Goal: Ask a question

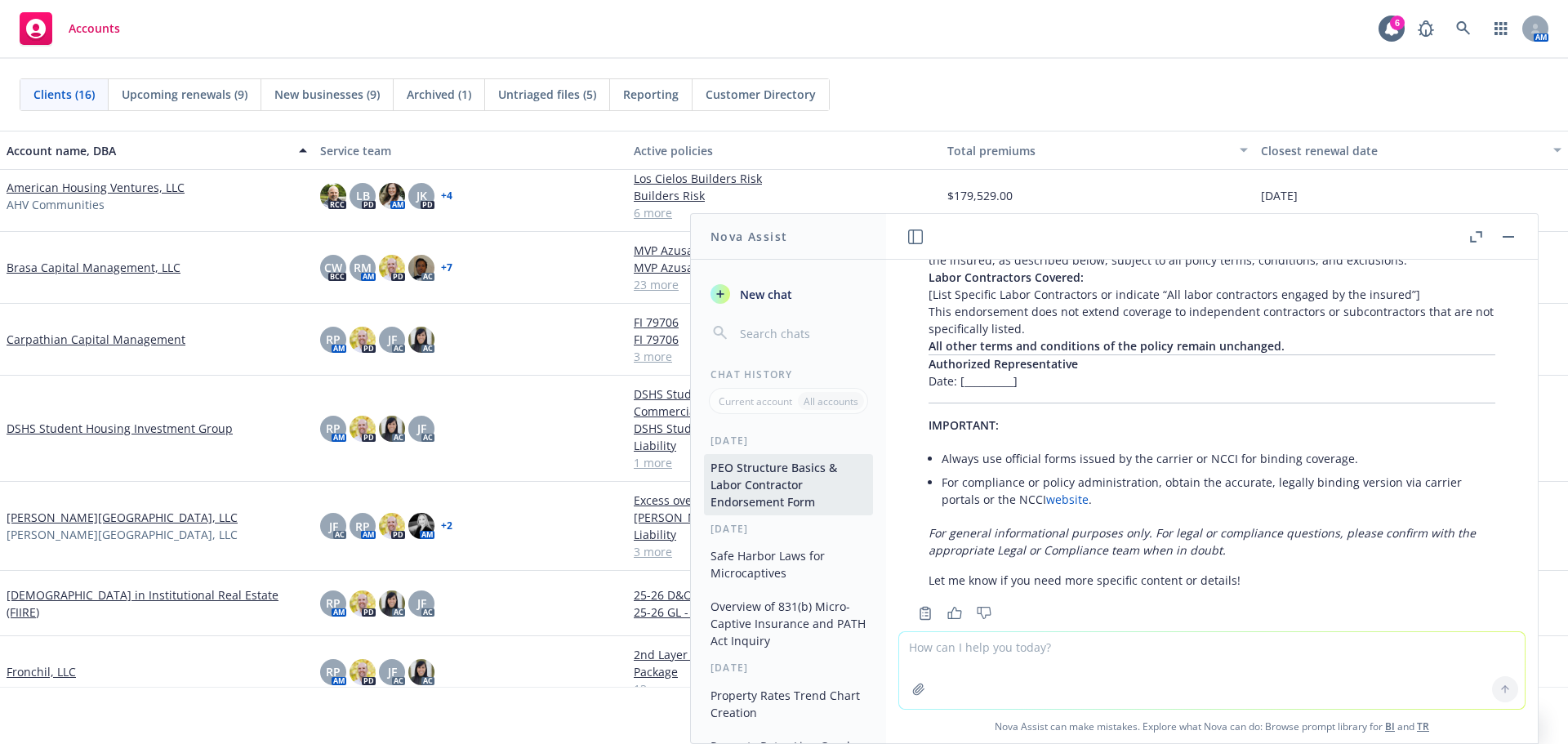
scroll to position [1717, 0]
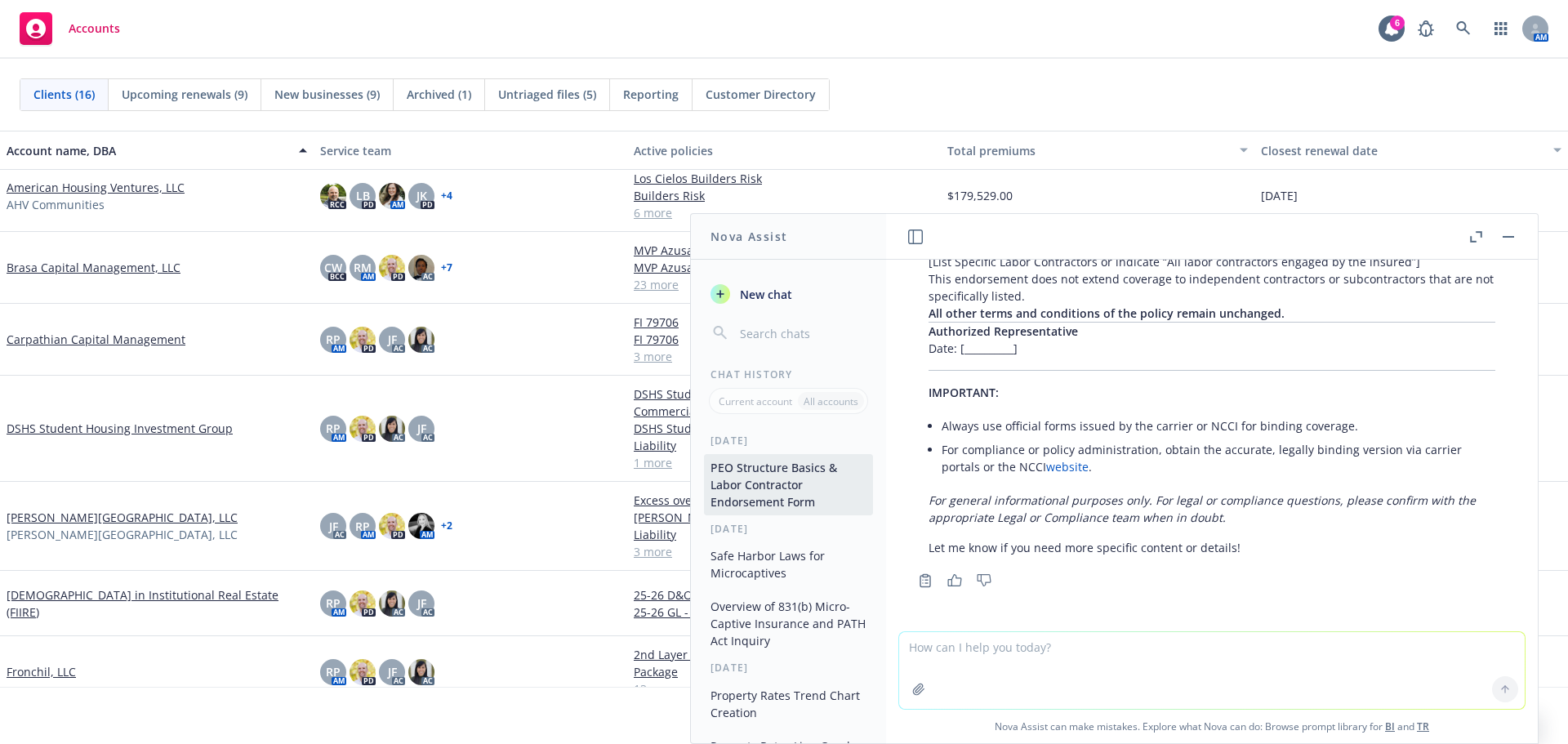
click at [952, 657] on textarea at bounding box center [1212, 671] width 626 height 77
click at [912, 691] on icon "button" at bounding box center [918, 689] width 13 height 13
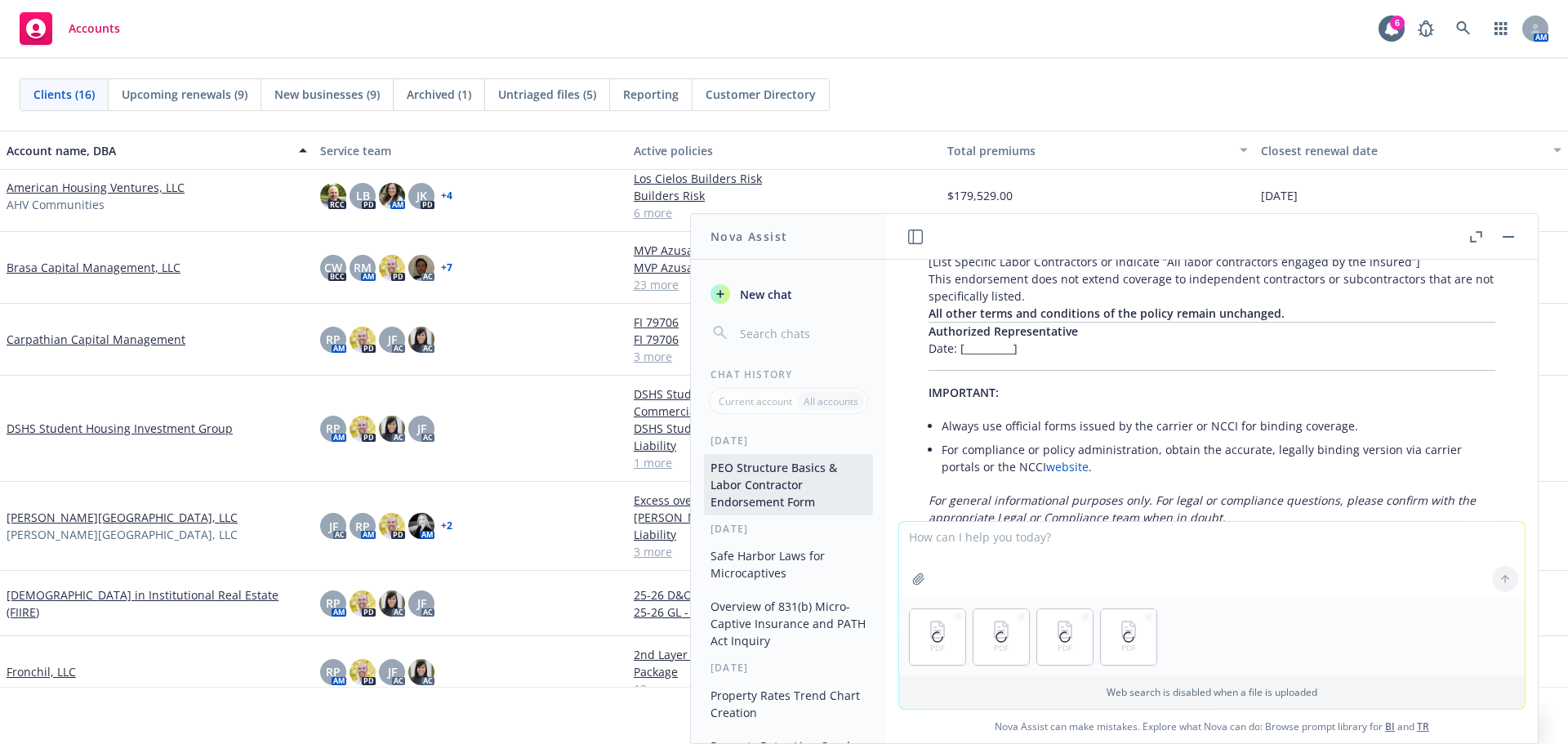
click at [1002, 557] on textarea at bounding box center [1212, 561] width 626 height 77
click at [1076, 560] on textarea at bounding box center [1212, 561] width 626 height 77
paste textarea "Nova and ask it who the first named insured would be given the CC&Rs and what c…"
drag, startPoint x: 984, startPoint y: 536, endPoint x: 839, endPoint y: 536, distance: 145.0
click at [885, 536] on div "Nova Assist New chat Chat History Current account All accounts [DATE] PEO Struc…" at bounding box center [1212, 479] width 653 height 531
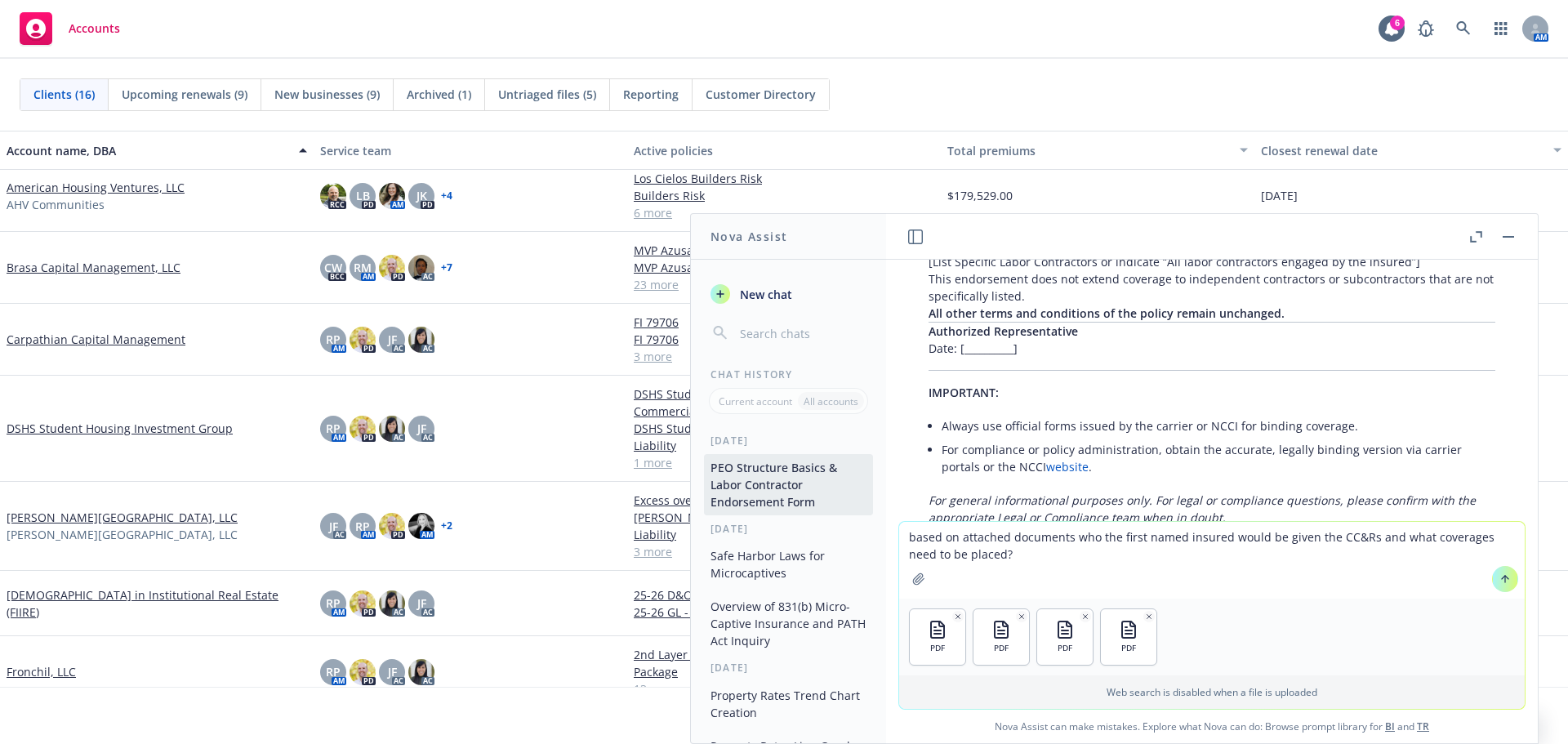
click at [1054, 548] on textarea "based on attached documents who the first named insured would be given the CC&R…" at bounding box center [1212, 561] width 626 height 77
type textarea "based on attached documents who the first named insured would be given the CC&R…"
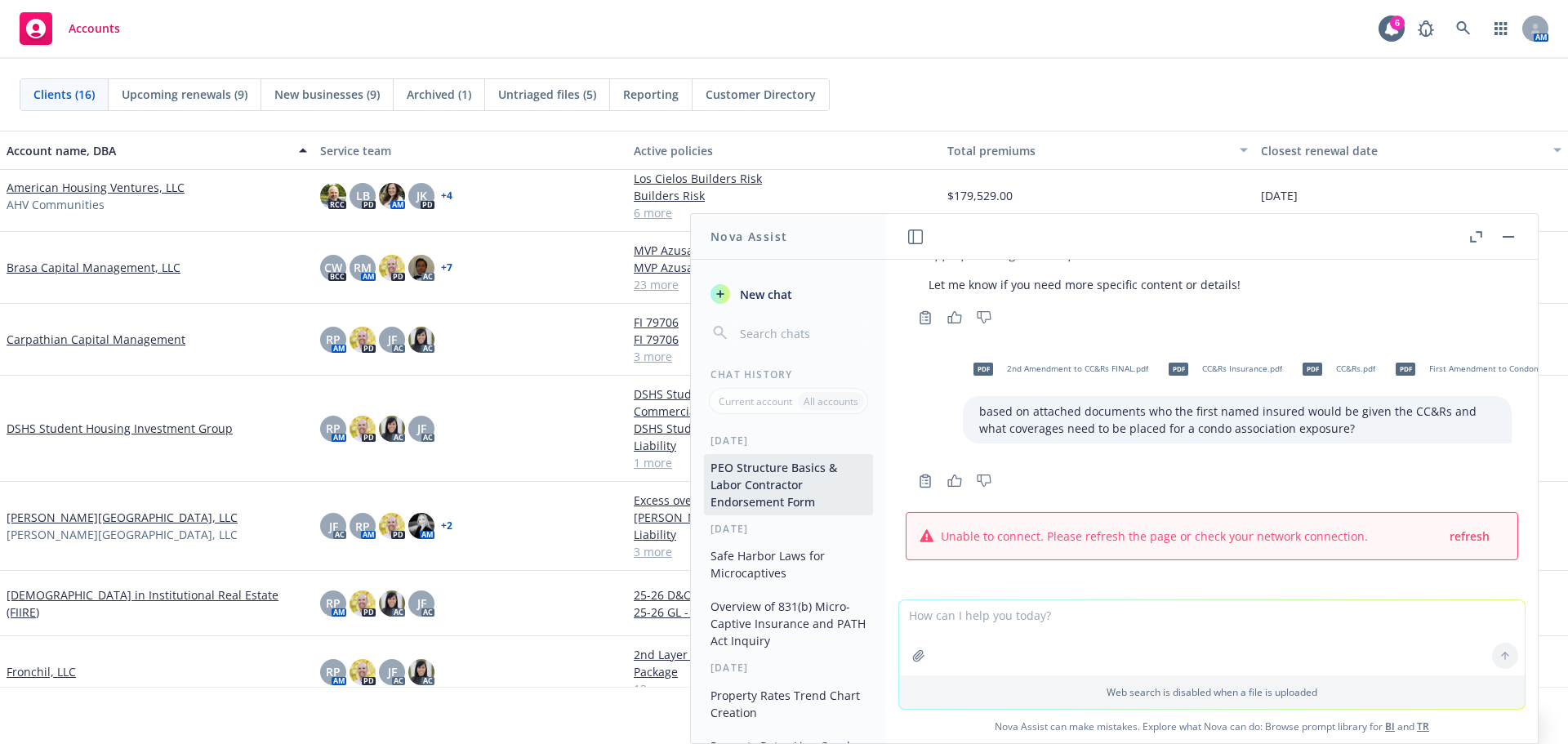
scroll to position [1993, 0]
click at [1452, 528] on span "refresh" at bounding box center [1470, 536] width 40 height 16
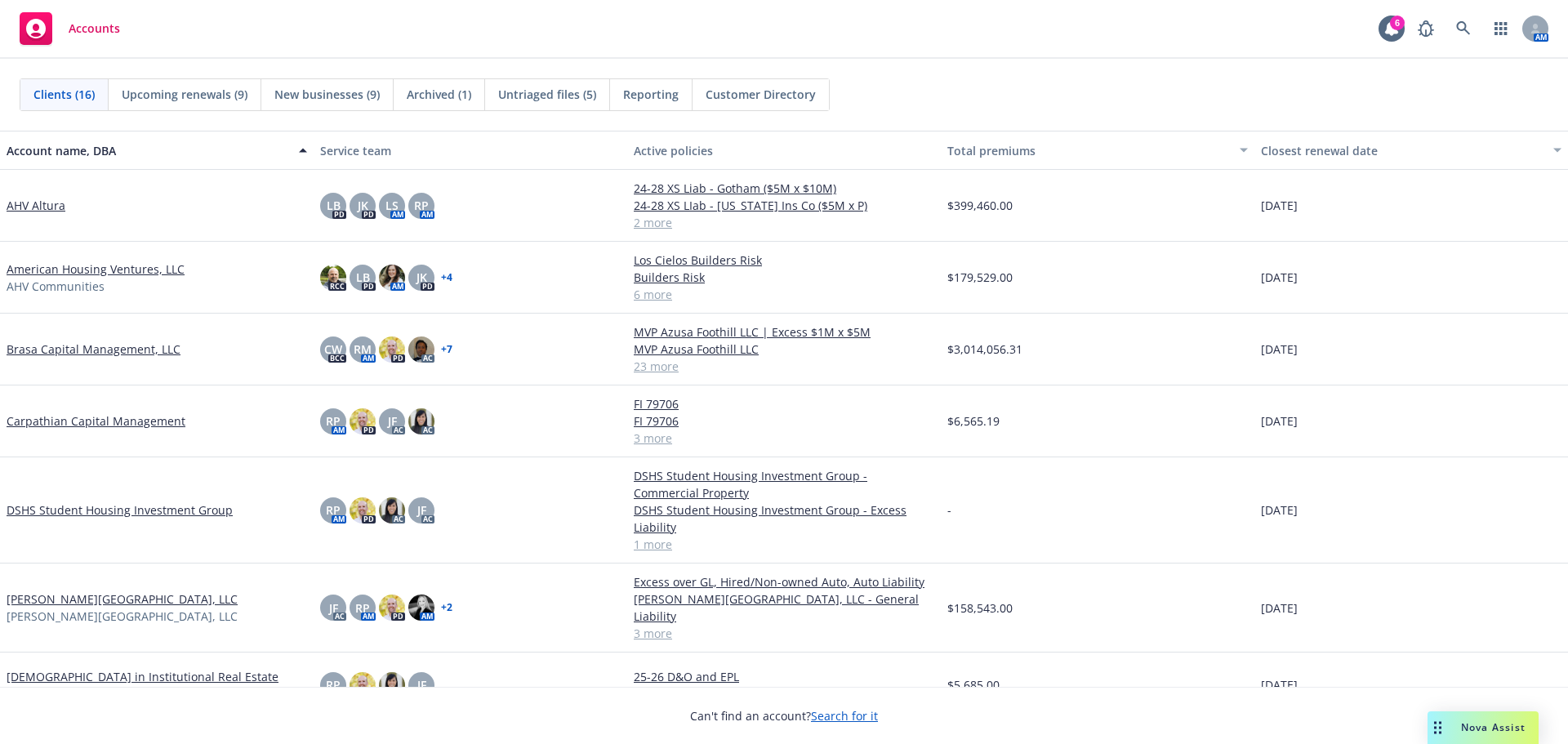
click at [1503, 724] on span "Nova Assist" at bounding box center [1493, 727] width 65 height 14
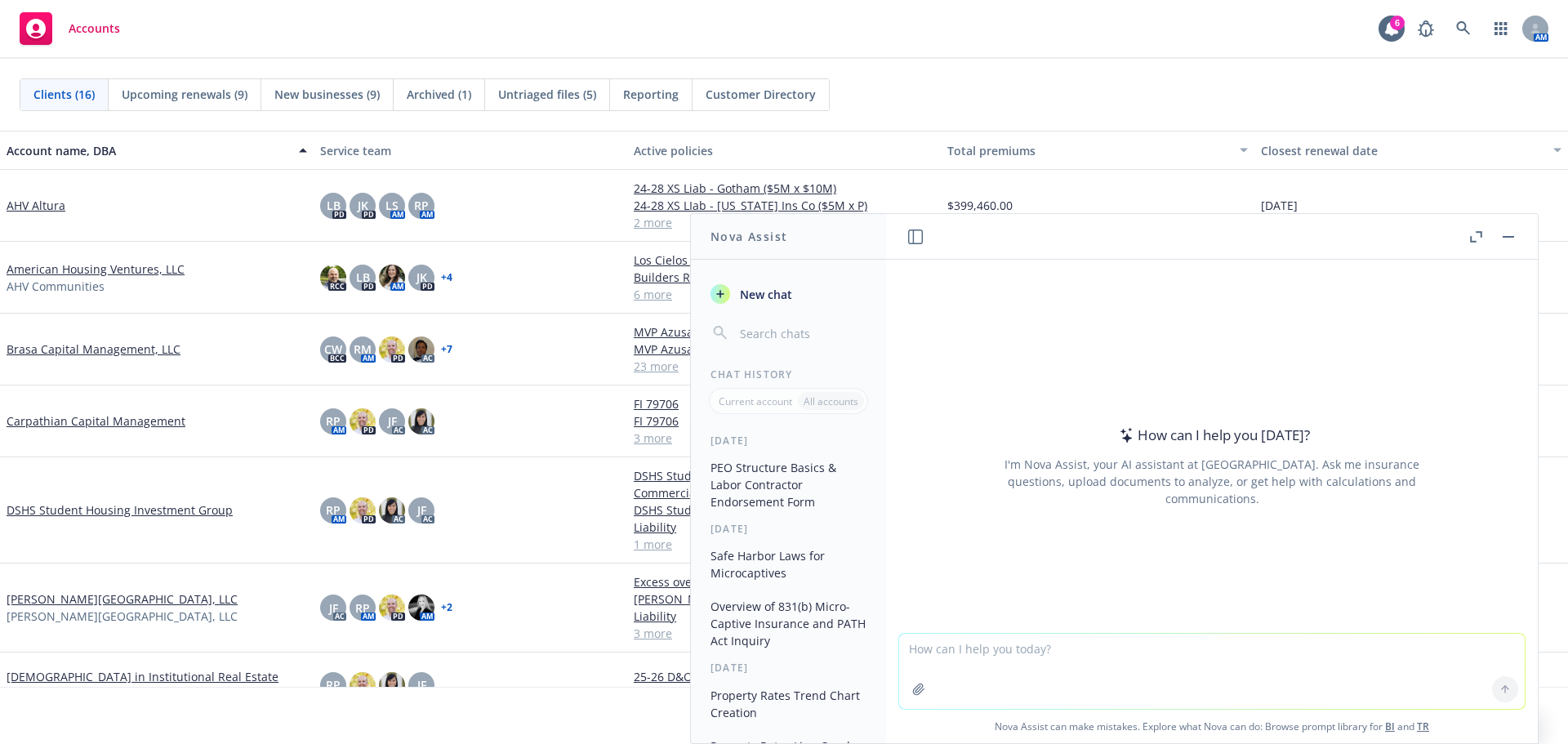
click at [914, 686] on icon "button" at bounding box center [918, 689] width 13 height 13
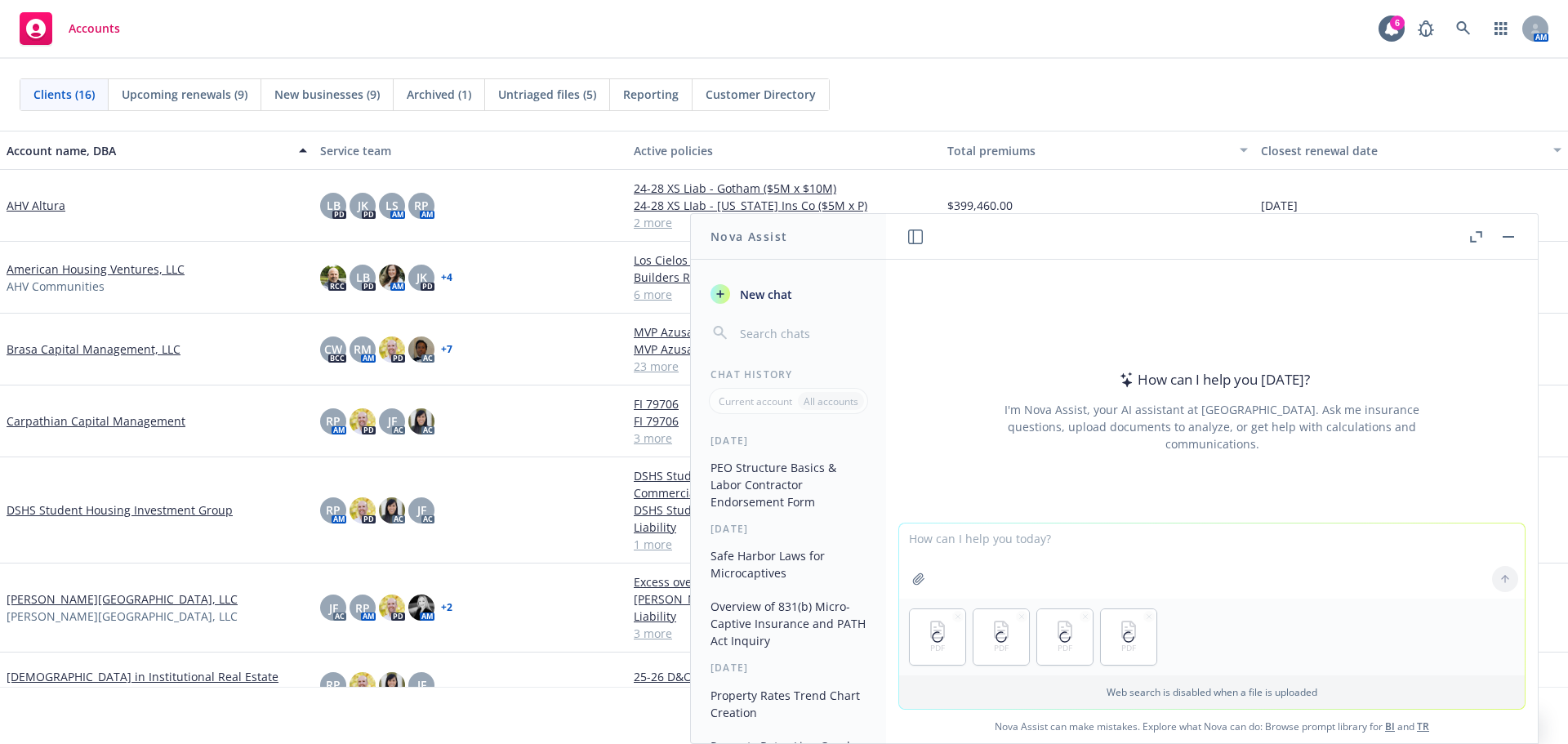
click at [1020, 541] on textarea at bounding box center [1212, 561] width 626 height 75
paste textarea "Nova and ask it who the first named insured would be given the CC&Rs and what c…"
drag, startPoint x: 912, startPoint y: 543, endPoint x: 1032, endPoint y: 536, distance: 120.2
click at [1032, 536] on textarea "Nova and ask it who the first named insured would be given the CC&Rs and what c…" at bounding box center [1212, 561] width 626 height 77
click at [1445, 539] on textarea "who the first named insured would be given the CC&Rs and what coverages need to…" at bounding box center [1212, 561] width 626 height 77
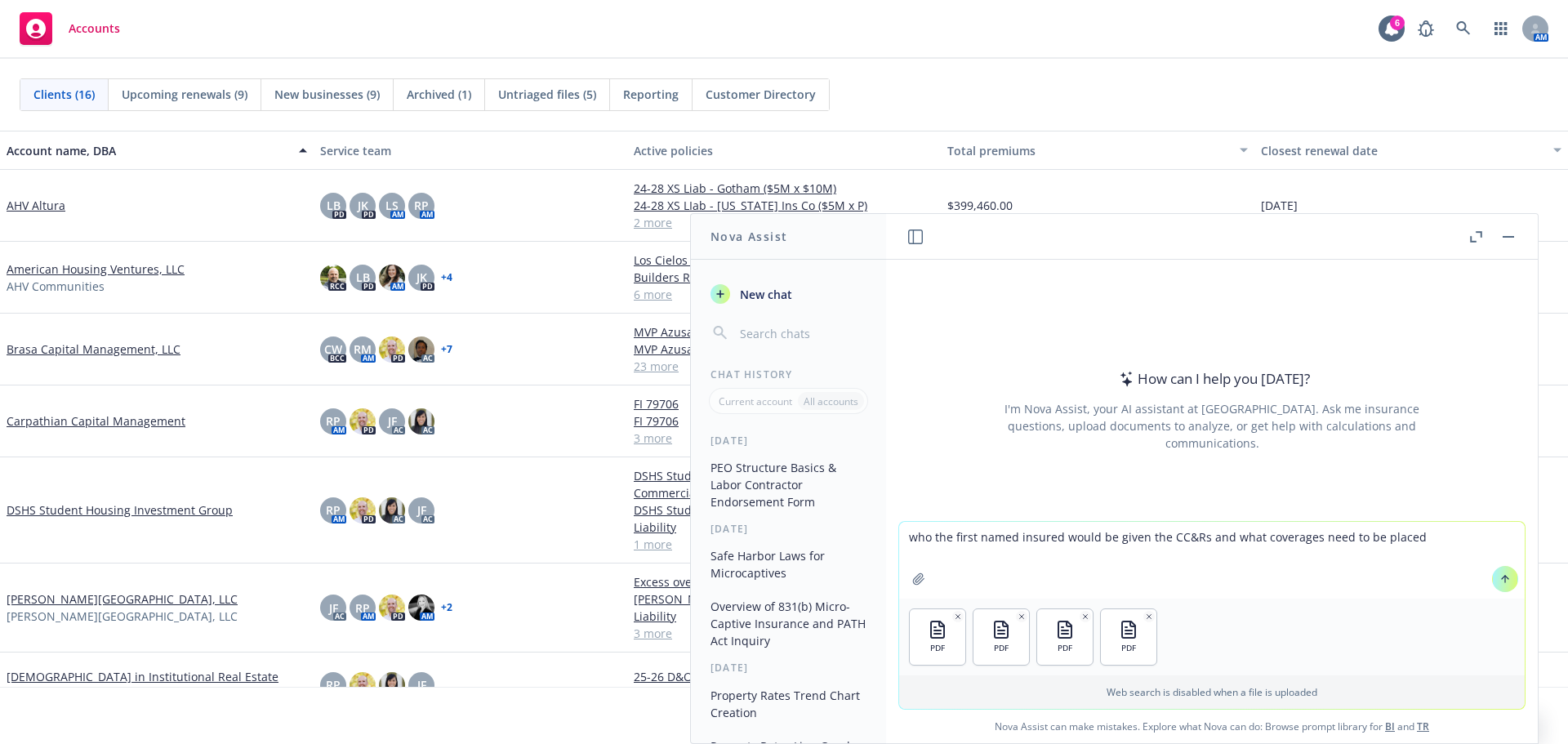
click at [901, 534] on textarea "who the first named insured would be given the CC&Rs and what coverages need to…" at bounding box center [1212, 561] width 626 height 77
click at [1042, 561] on textarea "based on attached documents who the first named insured would be given the CC&R…" at bounding box center [1212, 561] width 626 height 77
type textarea "based on attached documents who the first named insured would be given the CC&R…"
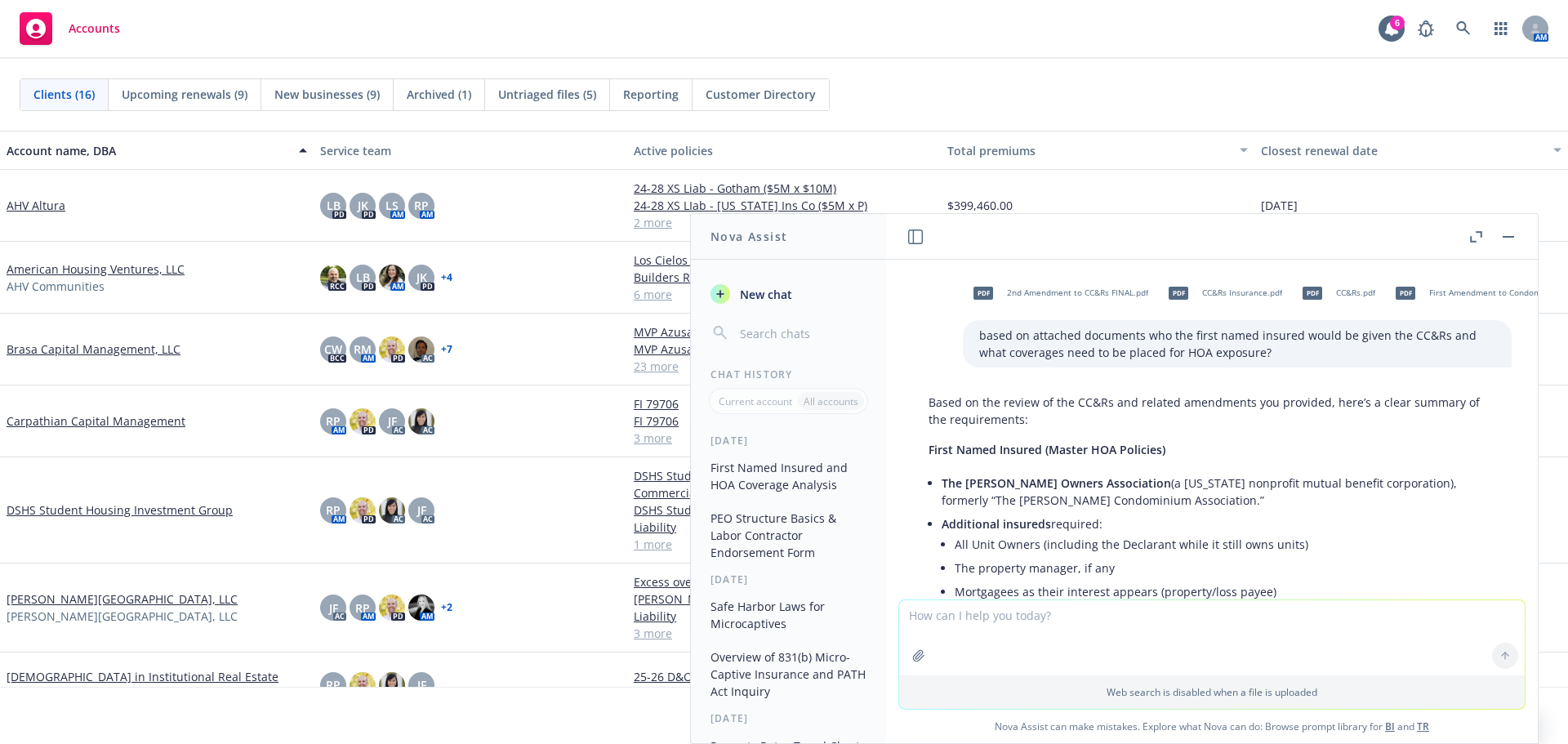
click at [1053, 414] on p "Based on the review of the CC&Rs and related amendments you provided, here’s a …" at bounding box center [1212, 410] width 567 height 34
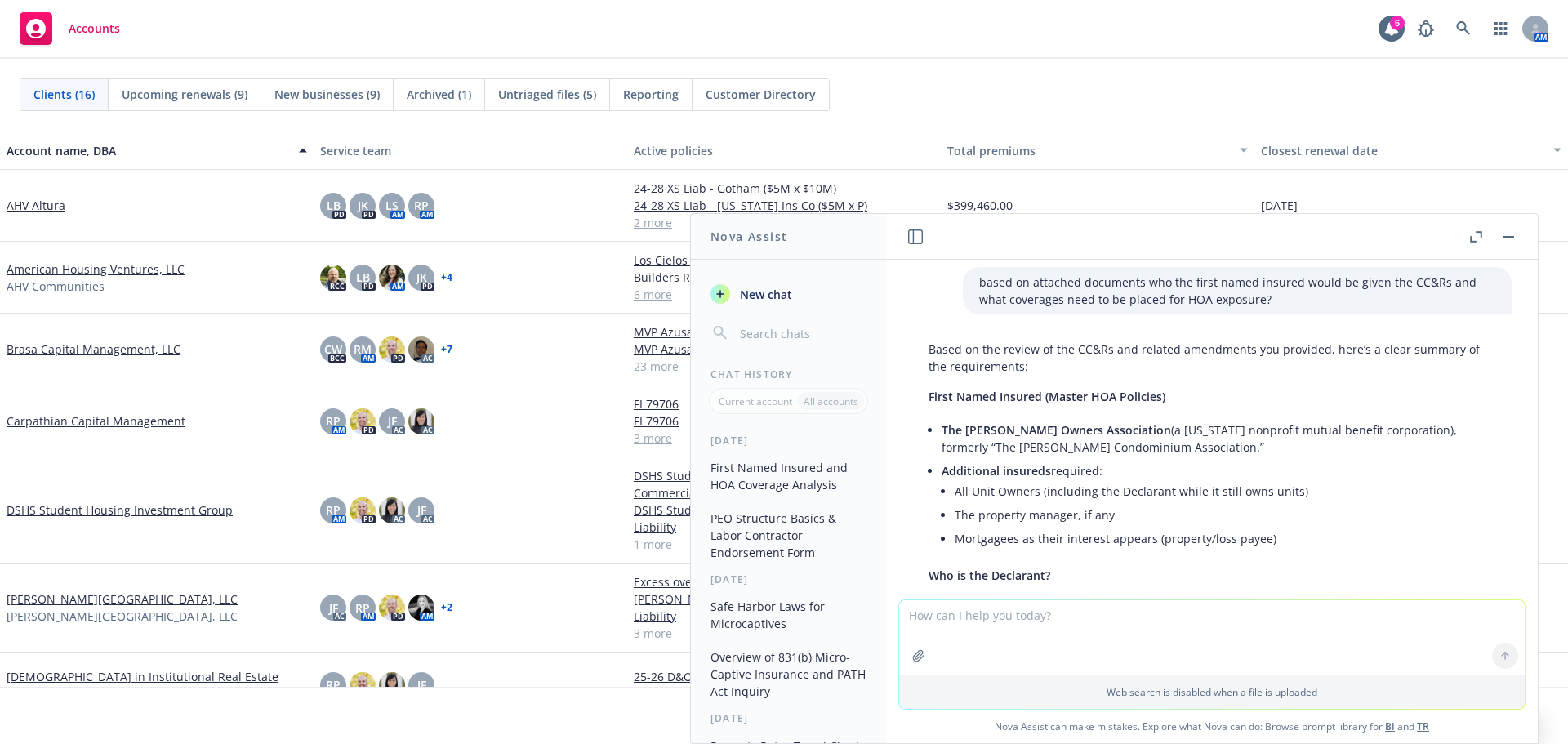
scroll to position [82, 0]
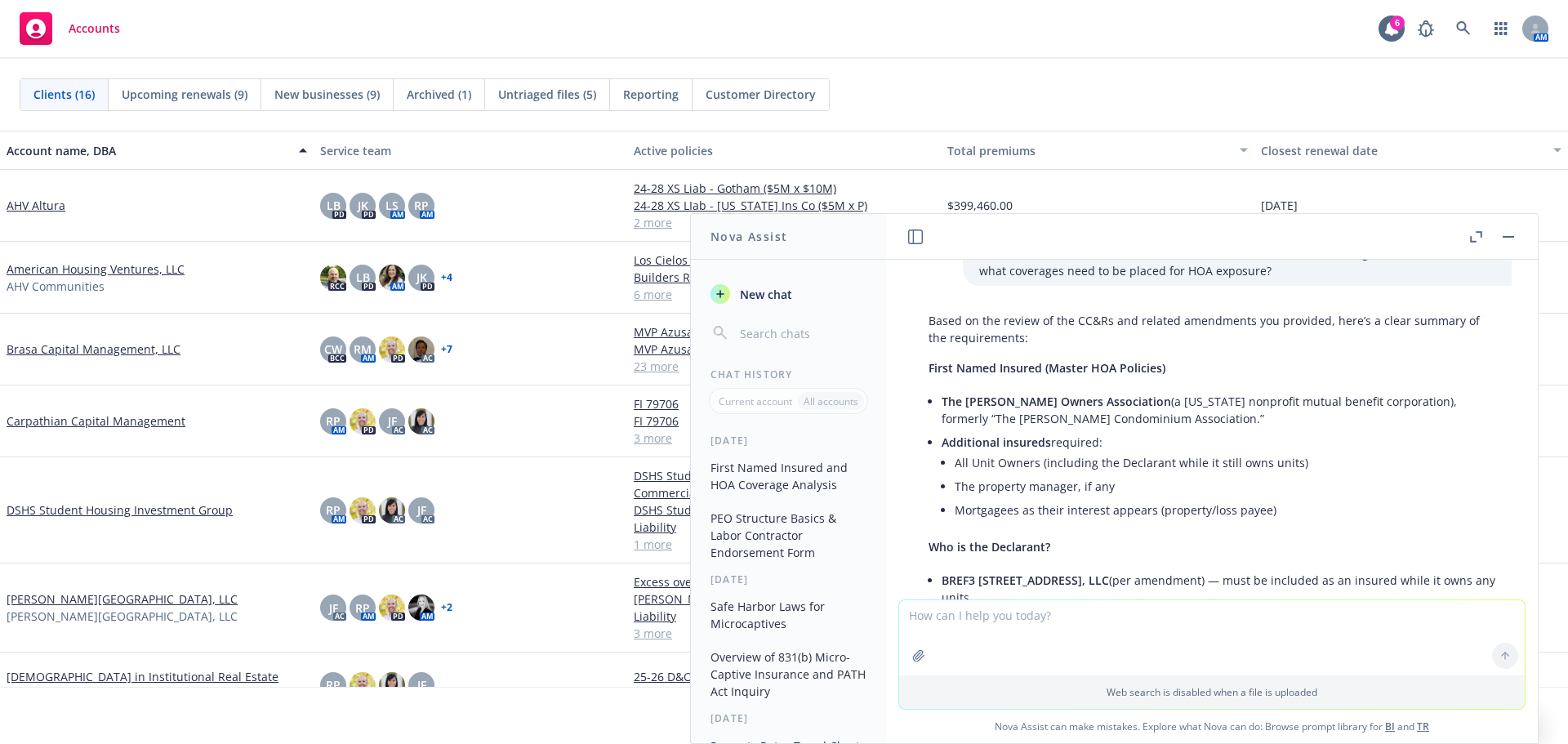
click at [1176, 411] on li "The Estelle Owners Association (a California nonprofit mutual benefit corporati…" at bounding box center [1218, 410] width 554 height 41
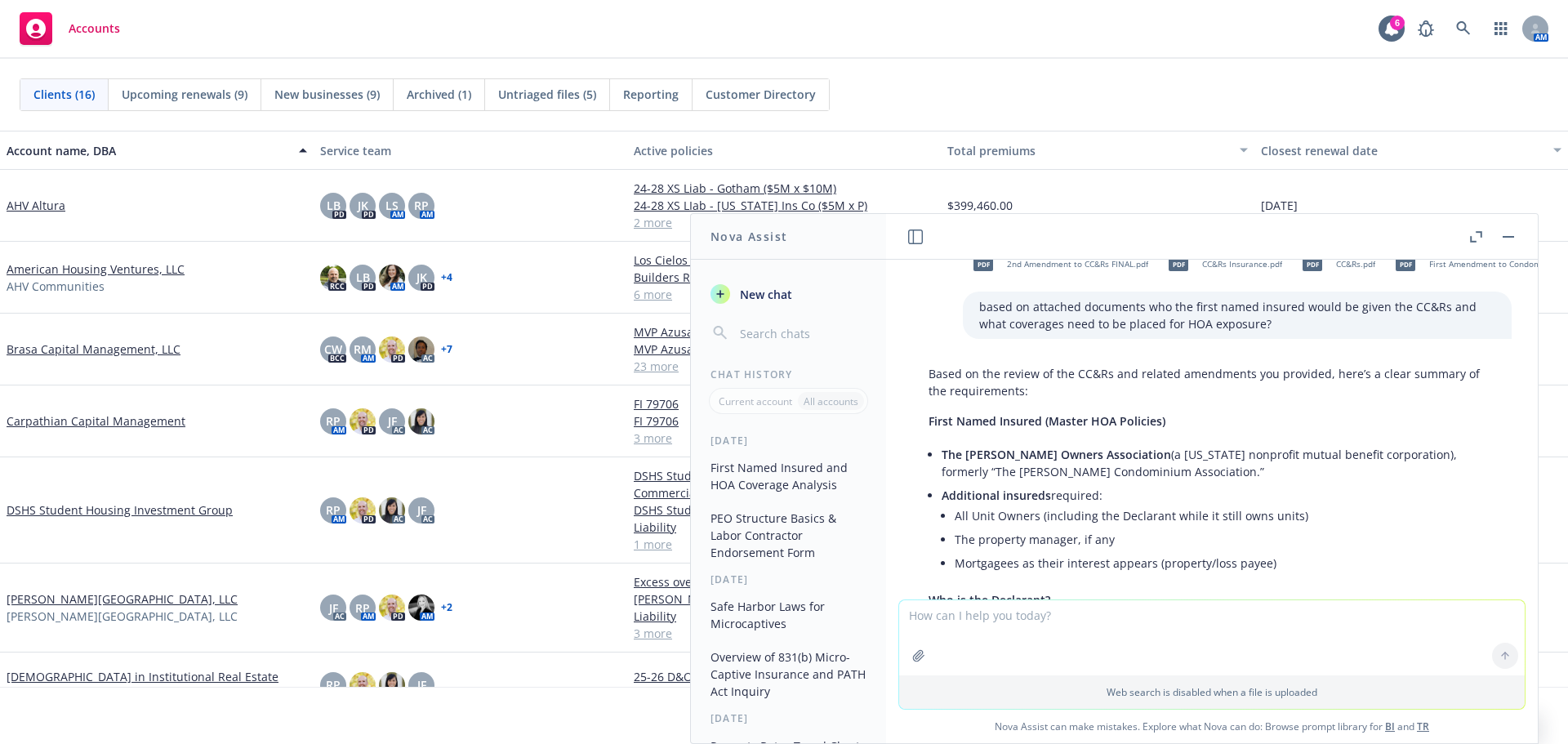
scroll to position [0, 0]
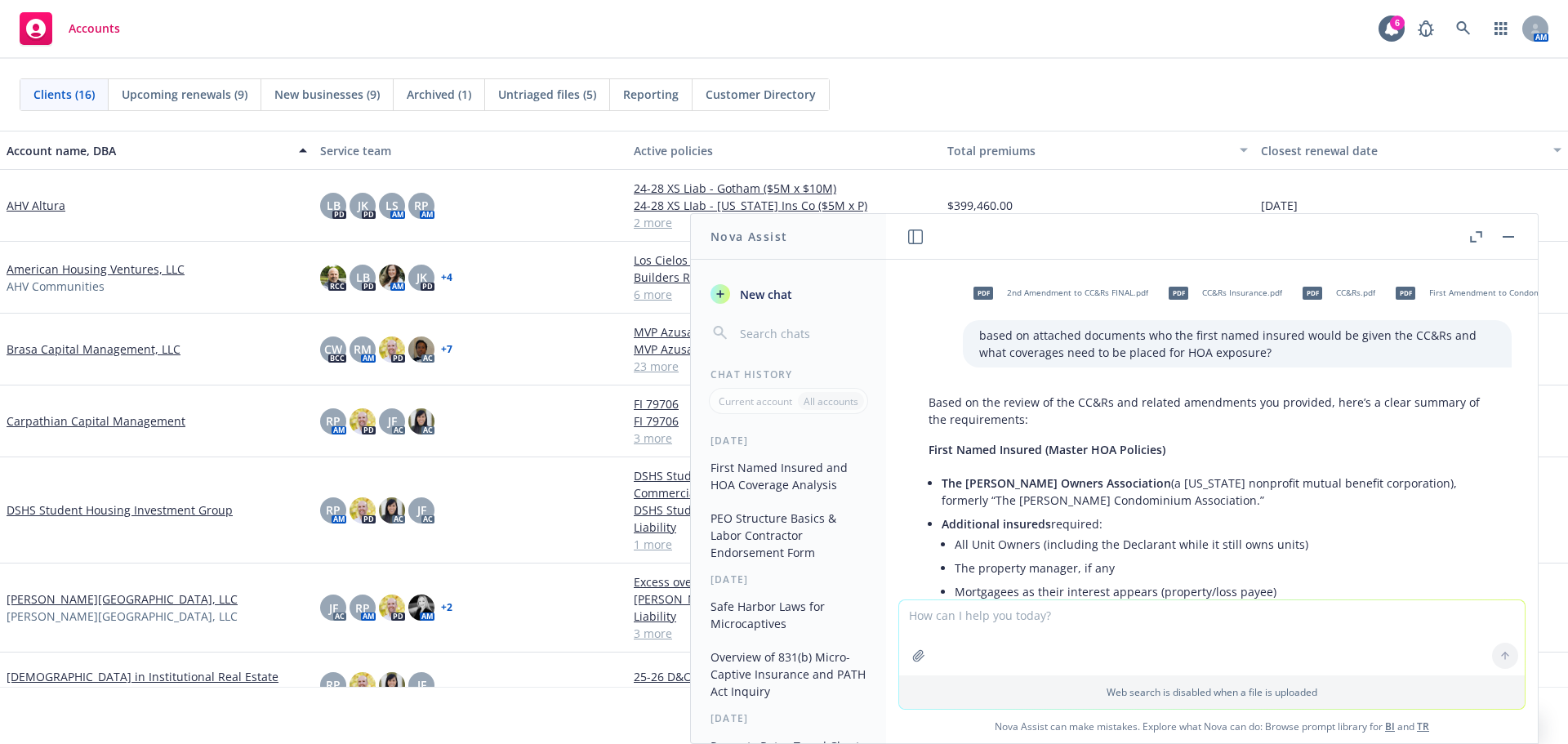
click at [1050, 291] on span "2nd Amendment to CC&Rs FINAL.pdf" at bounding box center [1078, 292] width 142 height 11
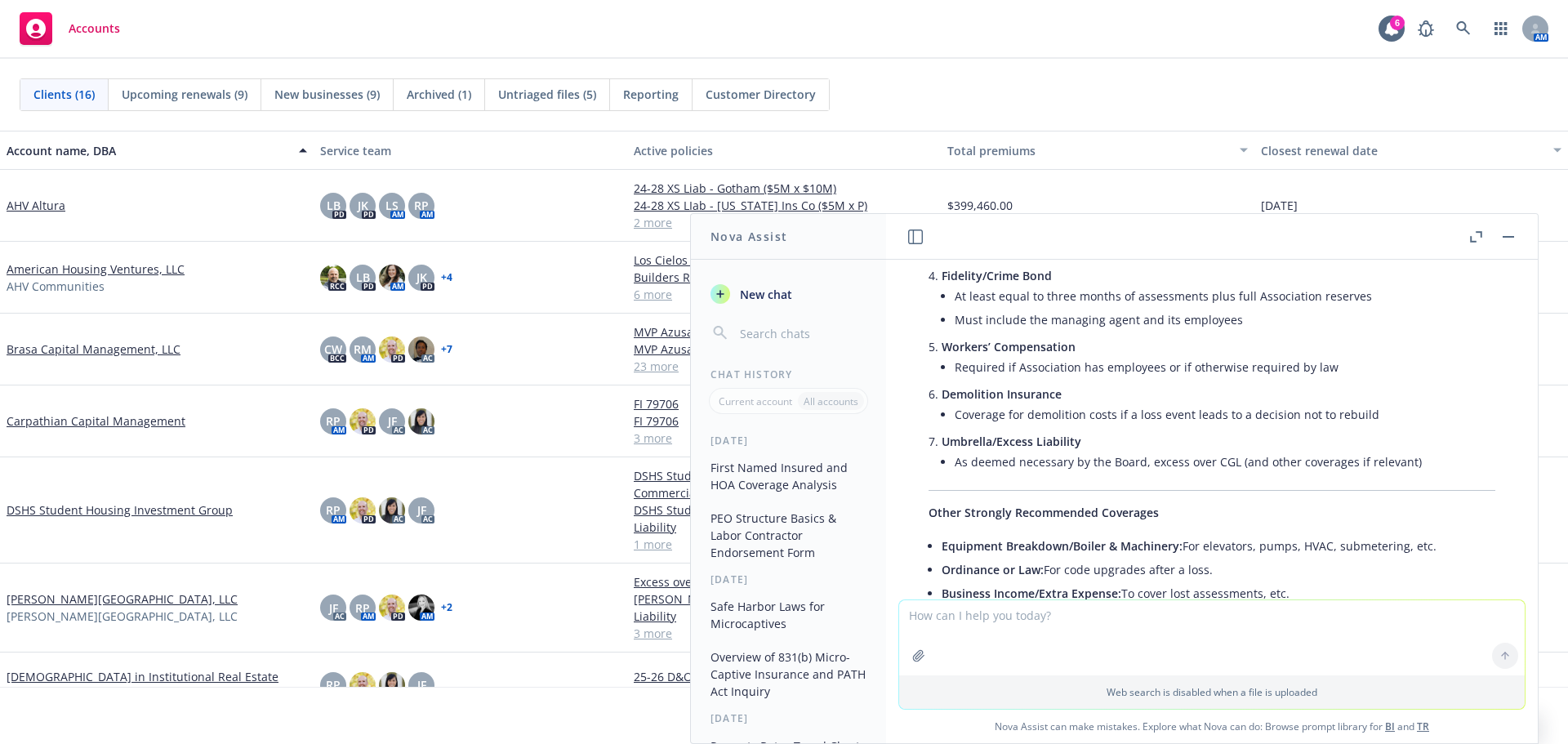
scroll to position [735, 0]
drag, startPoint x: 1152, startPoint y: 455, endPoint x: 1122, endPoint y: 453, distance: 30.1
click at [1152, 455] on li "As deemed necessary by the Board, excess over CGL (and other coverages if relev…" at bounding box center [1226, 459] width 541 height 24
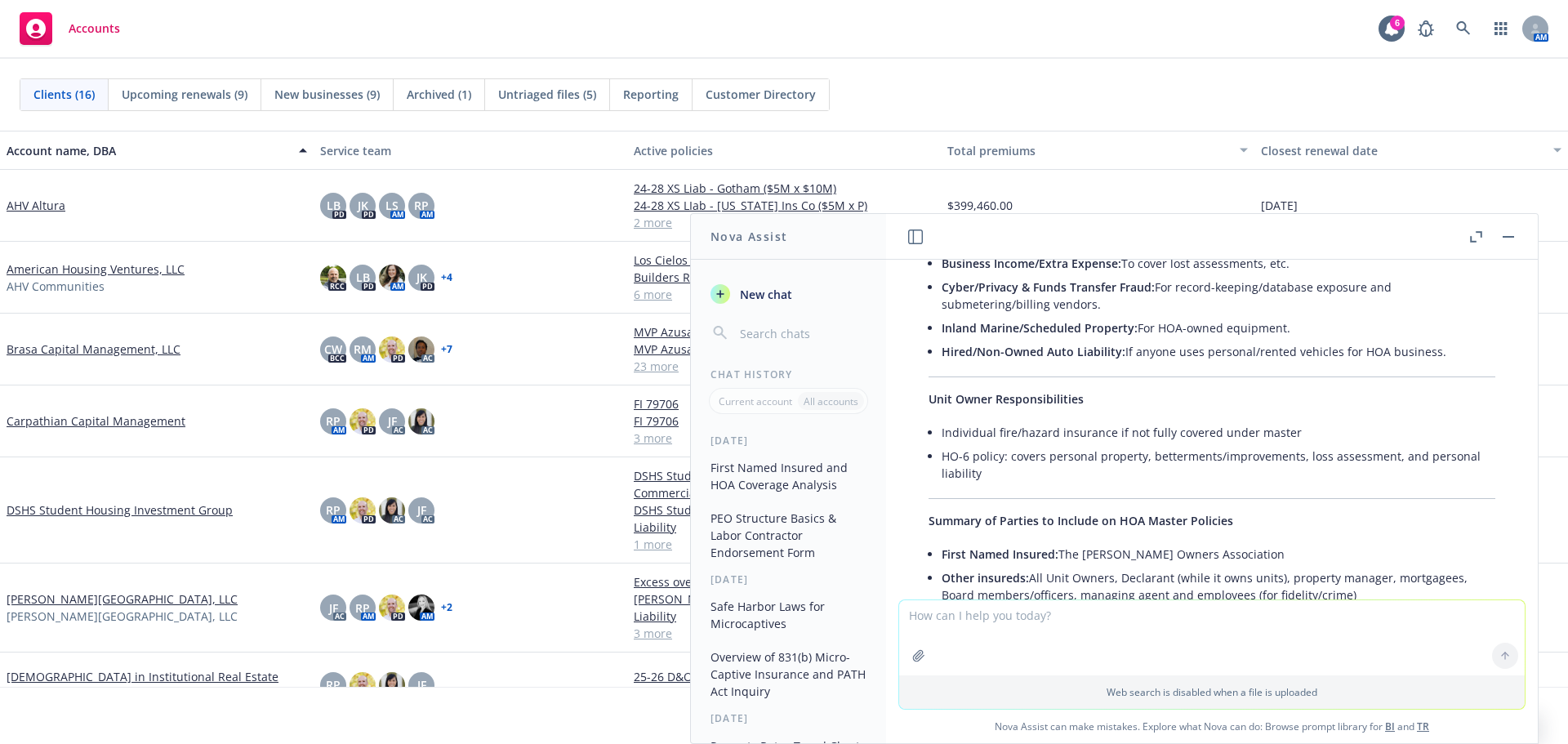
scroll to position [1144, 0]
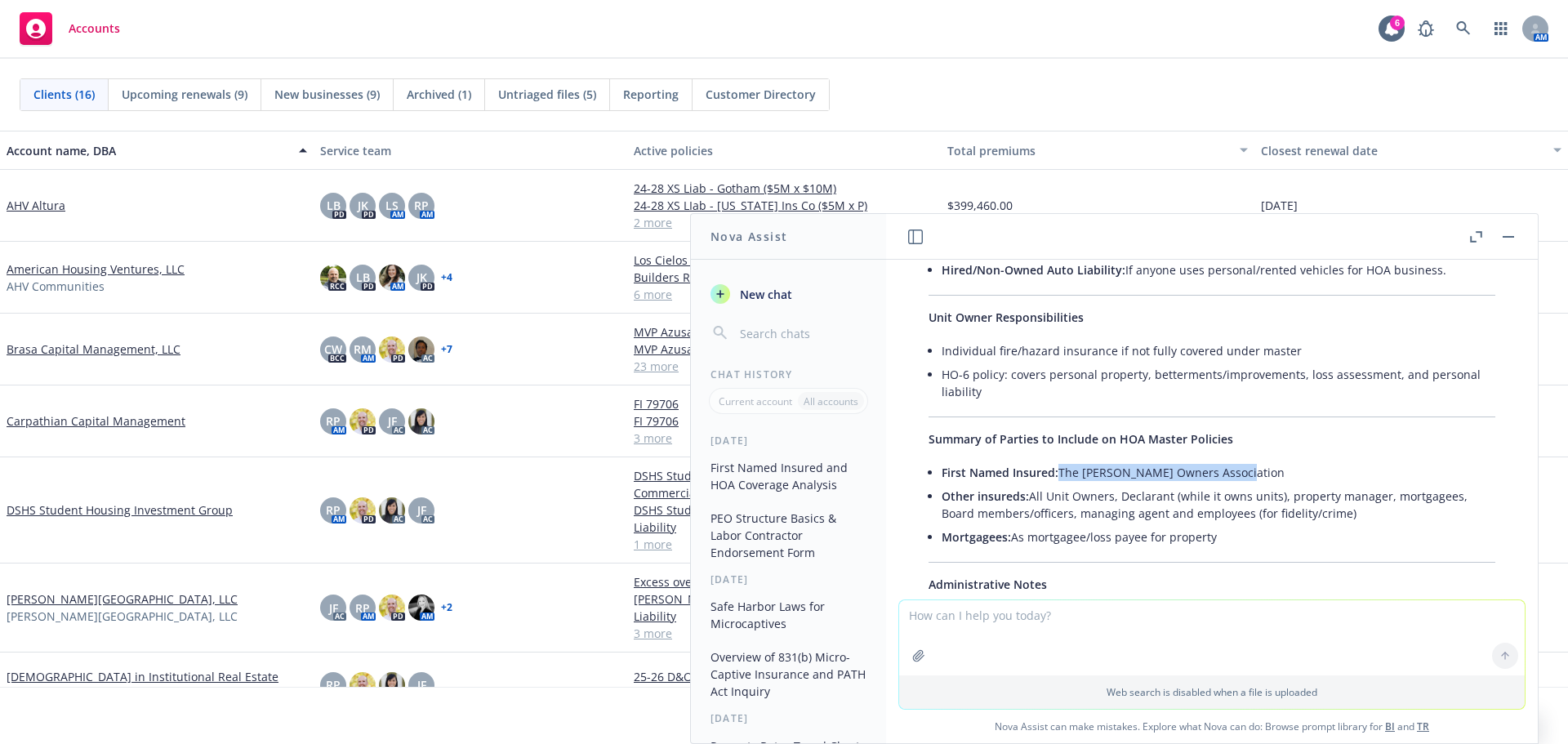
drag, startPoint x: 1058, startPoint y: 473, endPoint x: 1232, endPoint y: 471, distance: 174.0
click at [1229, 471] on li "First Named Insured: The Estelle Owners Association" at bounding box center [1218, 472] width 554 height 24
copy li "The Estelle Owners Association"
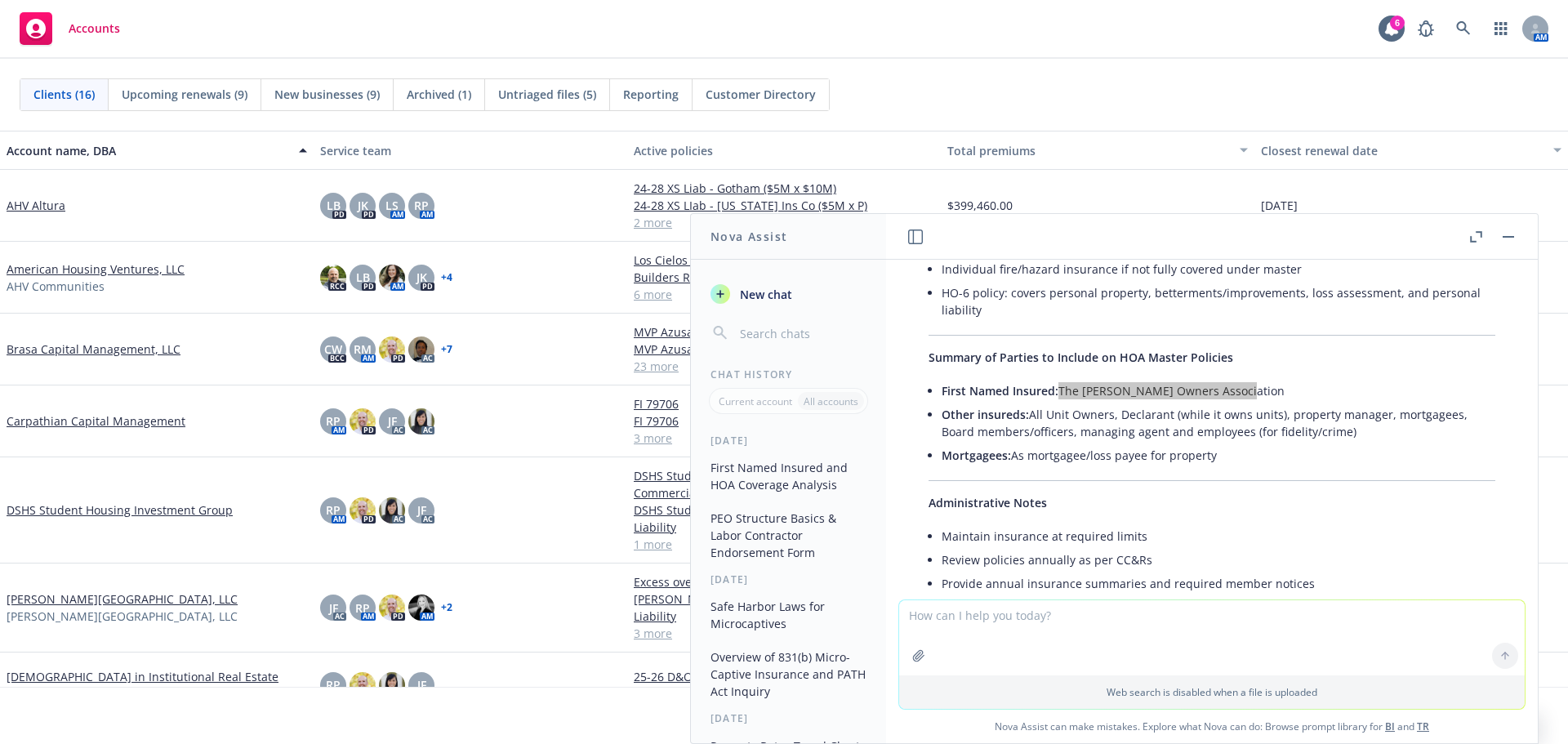
scroll to position [1339, 0]
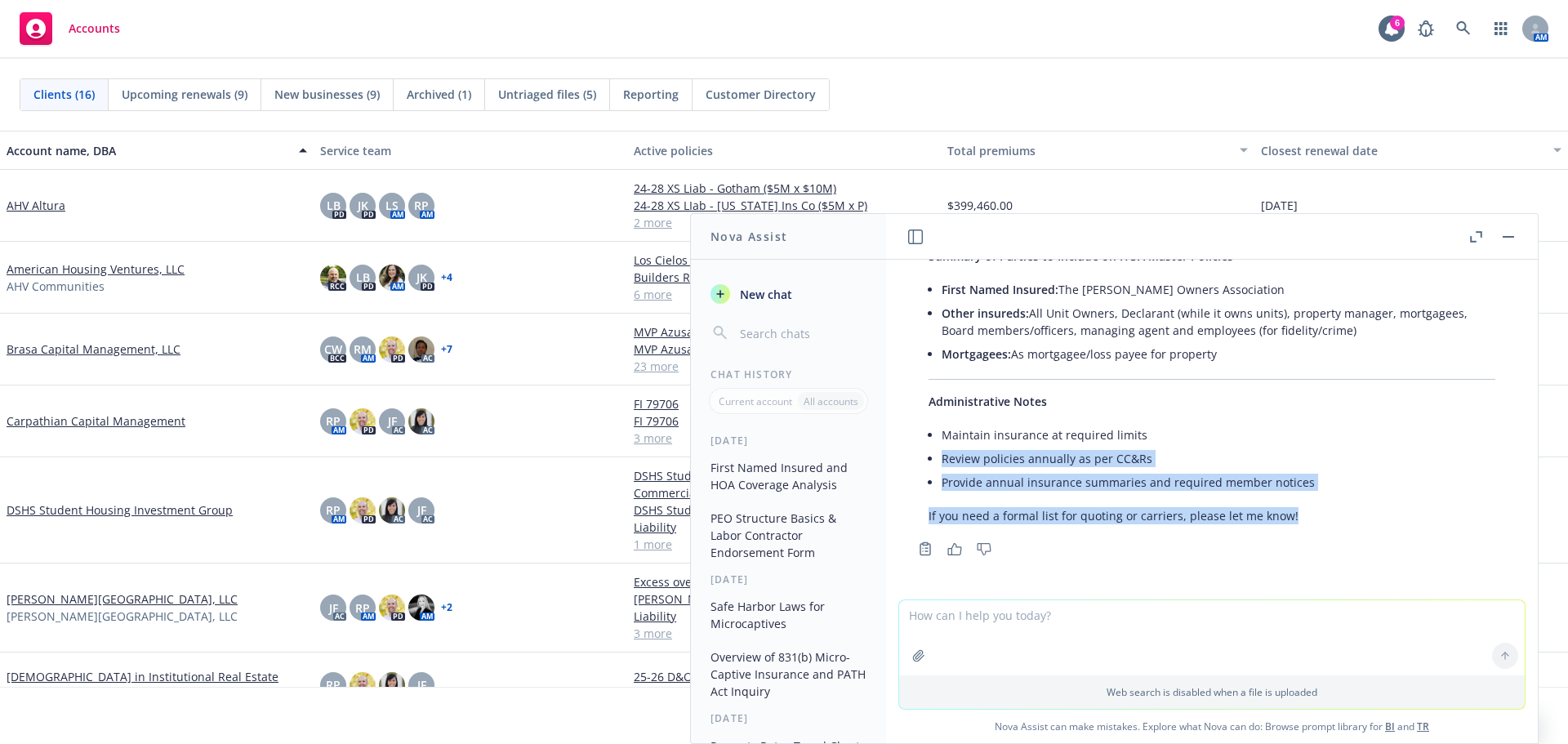
drag, startPoint x: 1295, startPoint y: 504, endPoint x: 1154, endPoint y: 434, distance: 157.4
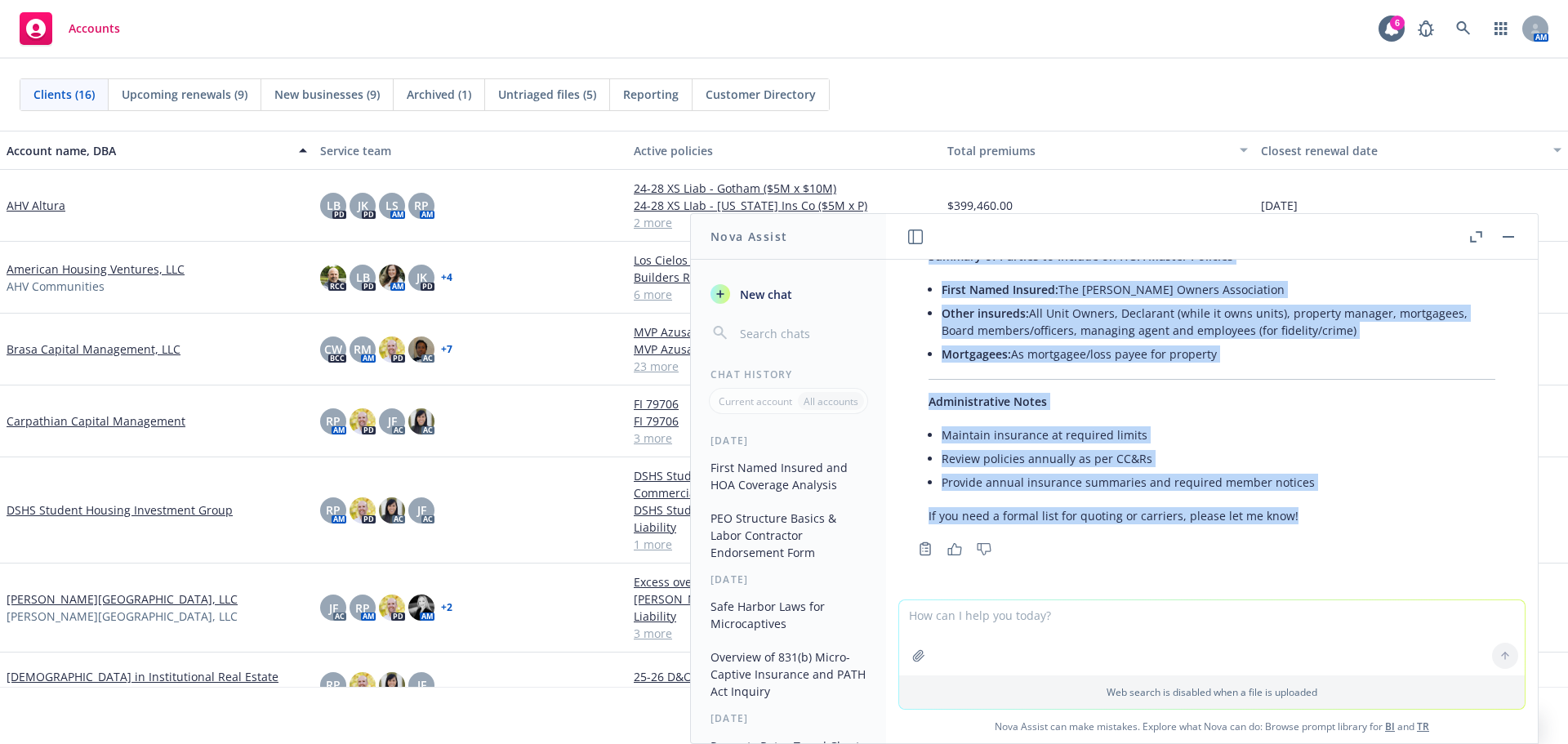
drag, startPoint x: 926, startPoint y: 402, endPoint x: 1306, endPoint y: 504, distance: 393.5
copy div "Based on the review of the CC&Rs and related amendments you provided, here’s a …"
click at [925, 541] on icon "Copy to clipboard" at bounding box center [925, 548] width 15 height 15
click at [1008, 638] on textarea at bounding box center [1212, 638] width 626 height 75
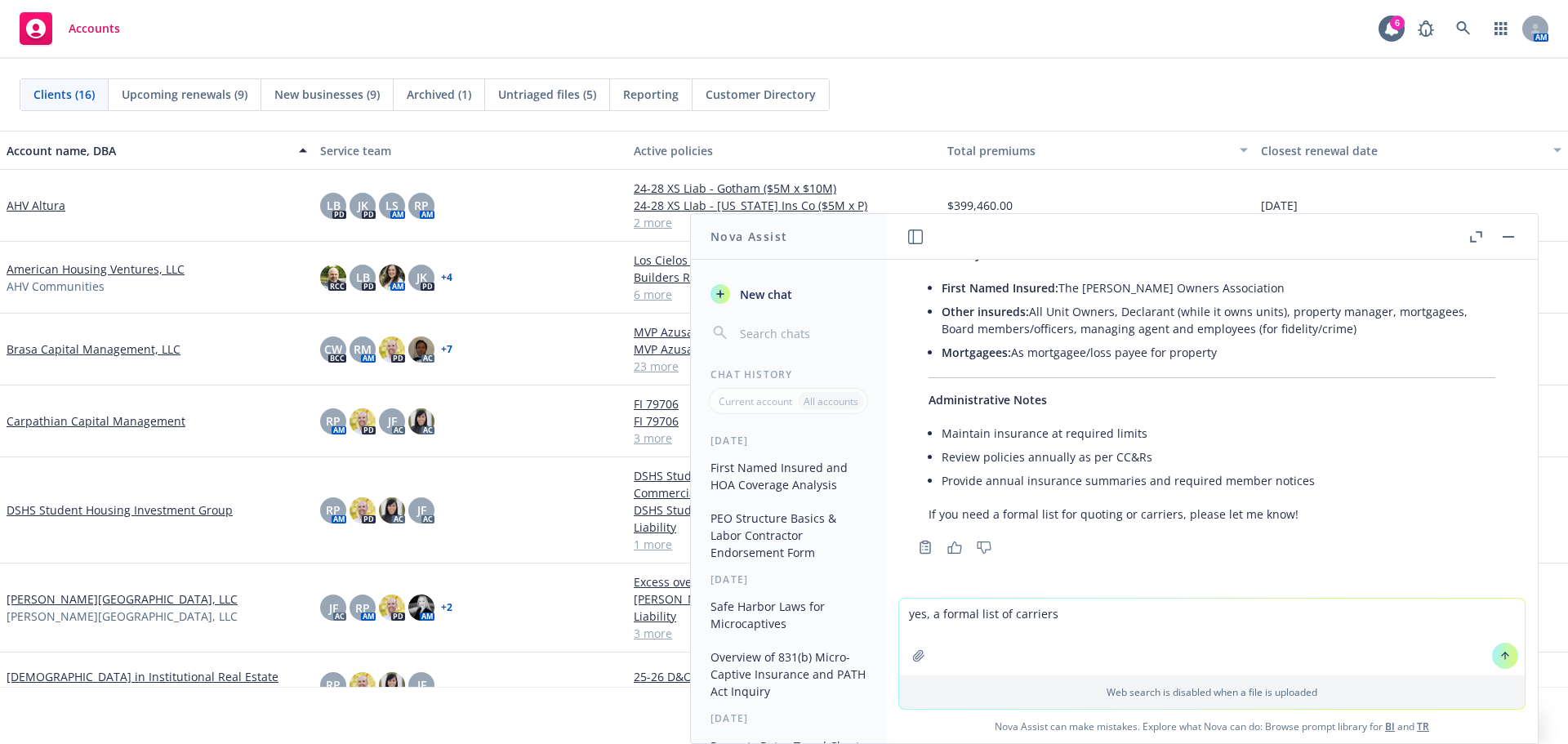
type textarea "yes, a formal list of carriers"
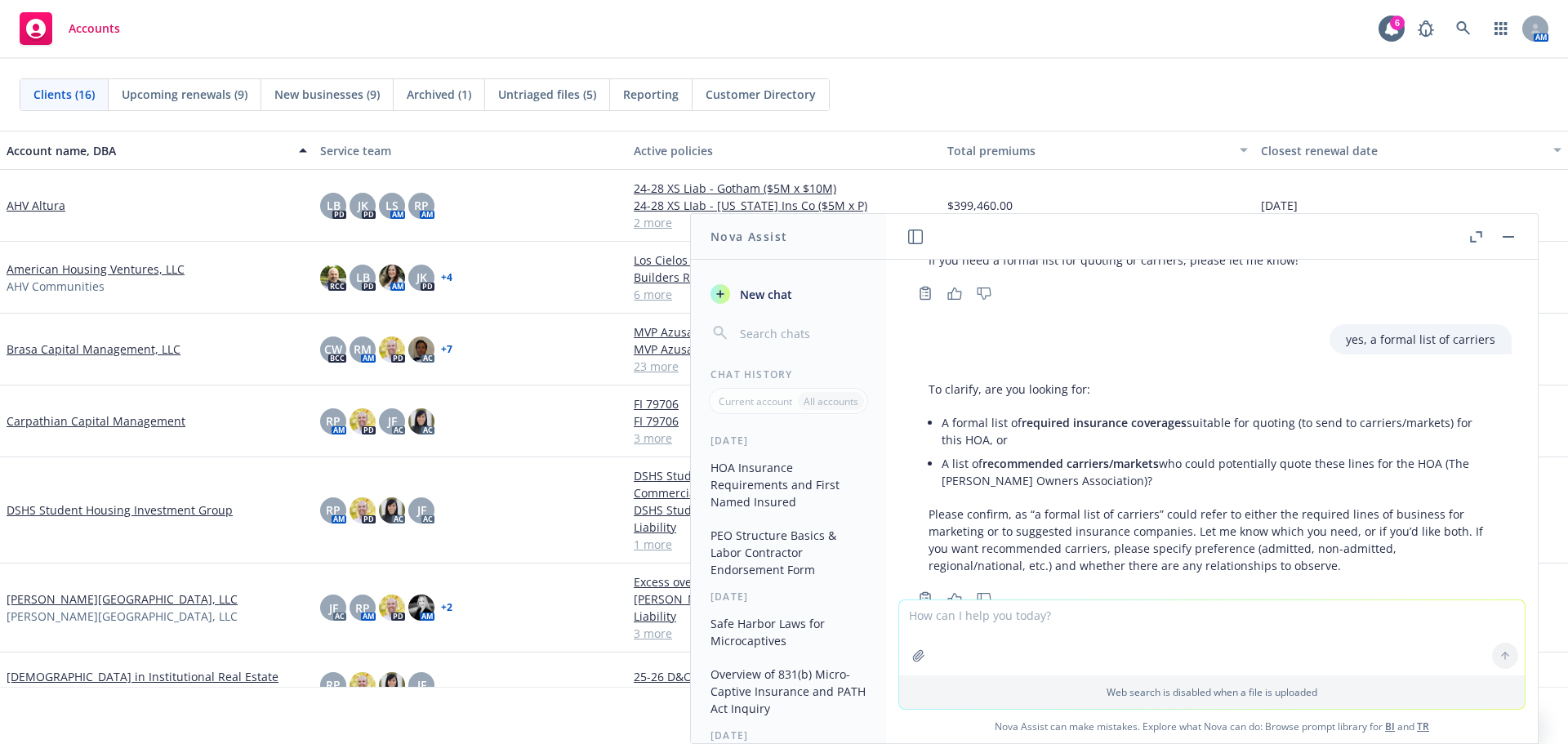
scroll to position [1644, 0]
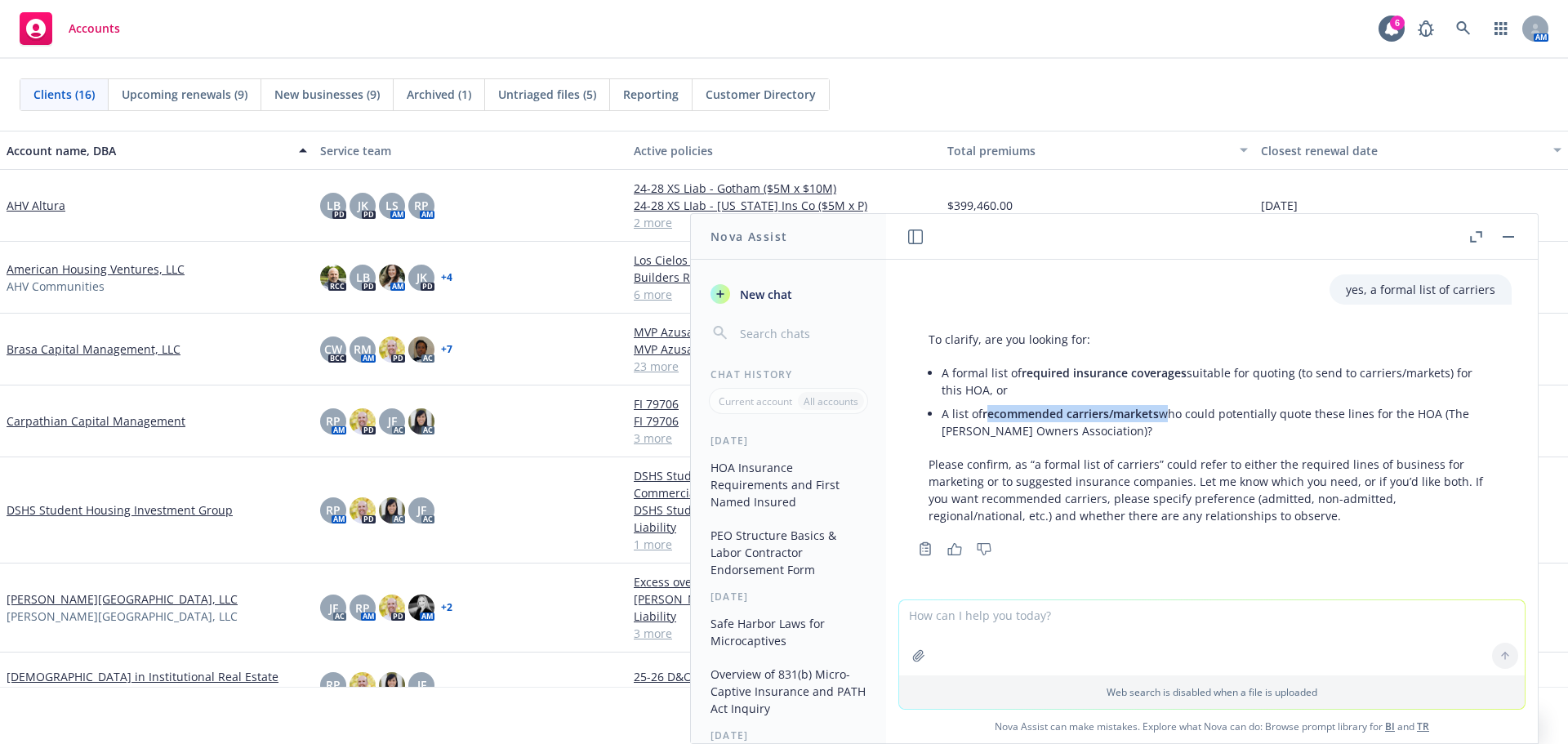
drag, startPoint x: 988, startPoint y: 398, endPoint x: 1163, endPoint y: 405, distance: 175.1
click at [1163, 405] on li "A list of recommended carriers/markets who could potentially quote these lines …" at bounding box center [1218, 422] width 554 height 41
click at [1046, 411] on li "A list of recommended carriers/markets who could potentially quote these lines …" at bounding box center [1218, 422] width 554 height 41
drag, startPoint x: 986, startPoint y: 403, endPoint x: 1067, endPoint y: 594, distance: 207.5
click at [1157, 406] on span "recommended carriers/markets" at bounding box center [1070, 414] width 176 height 16
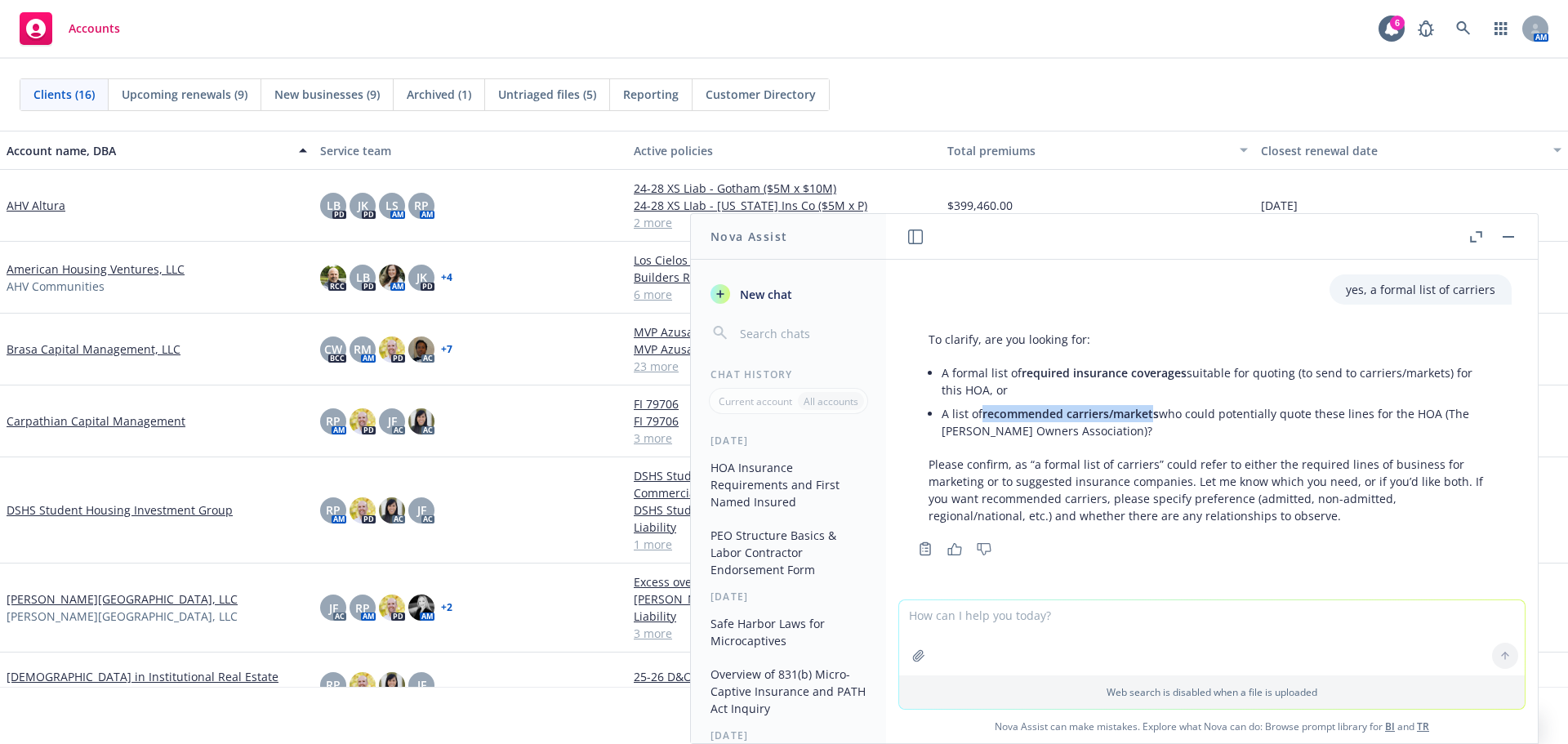
copy span "recommended carriers/market"
click at [1059, 620] on textarea at bounding box center [1212, 638] width 626 height 75
paste textarea "recommended carriers/market"
type textarea "recommended carriers/markets"
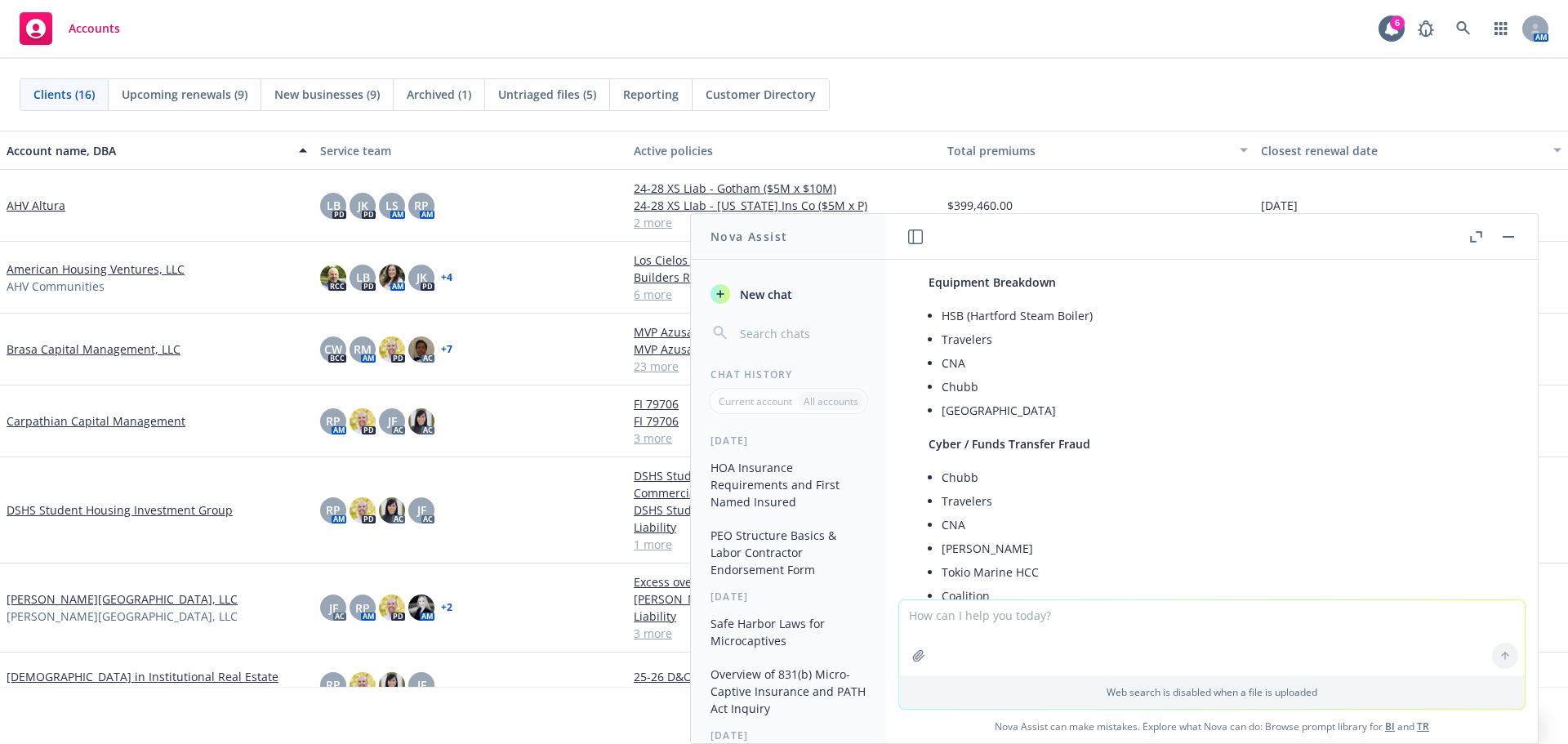
scroll to position [3930, 0]
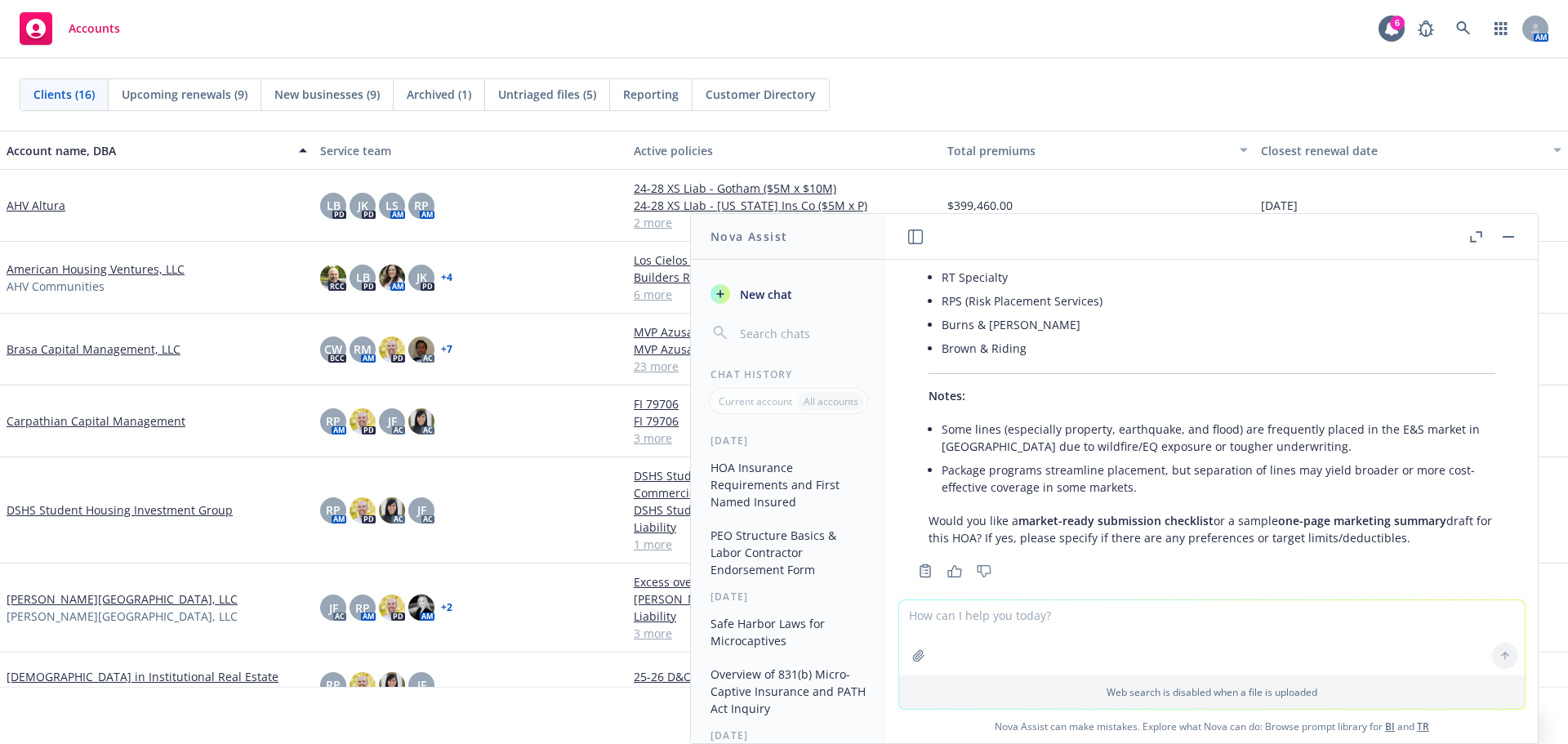
click at [1106, 459] on li "Package programs streamline placement, but separation of lines may yield broade…" at bounding box center [1218, 479] width 554 height 41
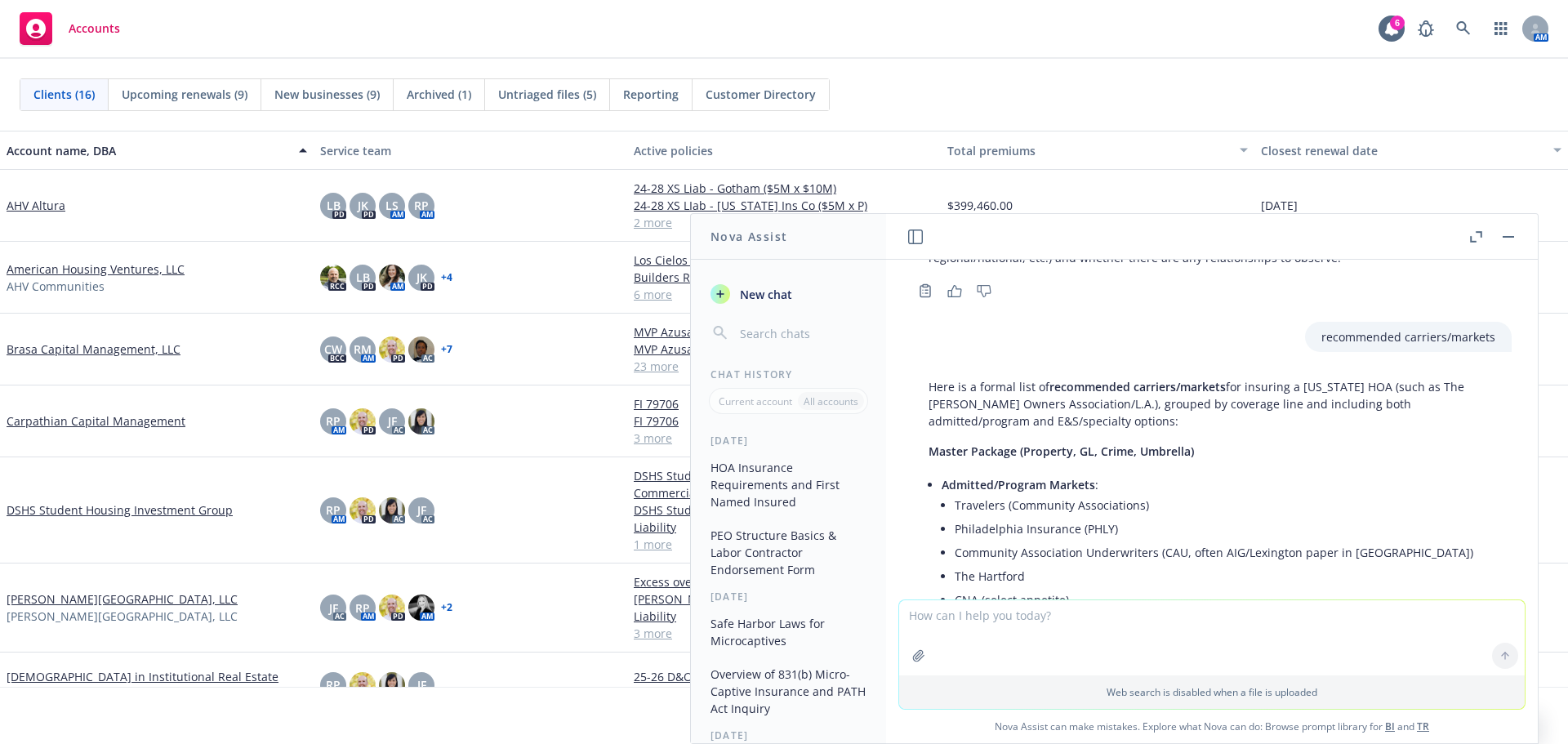
scroll to position [1969, 0]
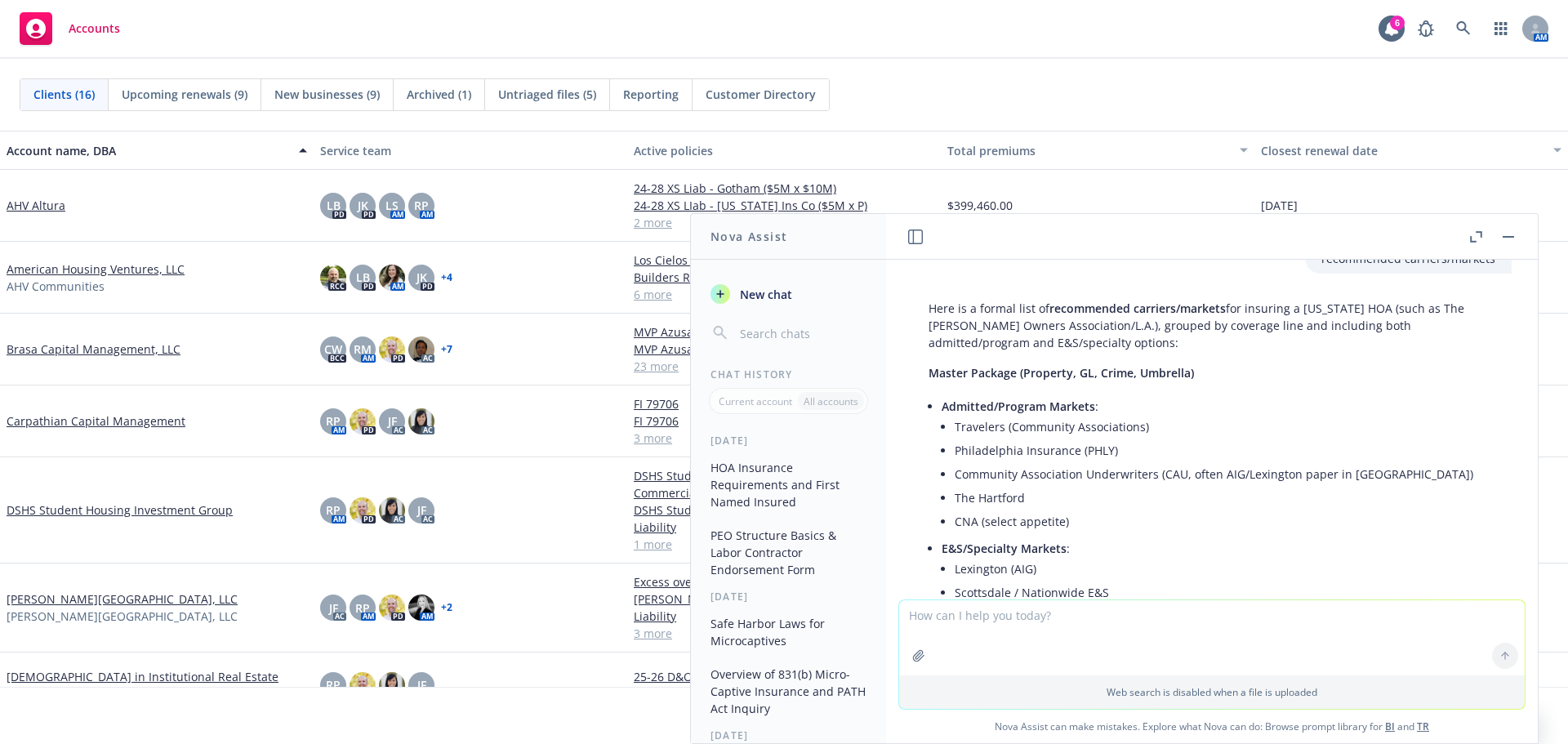
click at [1051, 412] on span "Admitted/Program Markets" at bounding box center [1018, 406] width 153 height 16
drag, startPoint x: 955, startPoint y: 431, endPoint x: 1113, endPoint y: 431, distance: 158.0
click at [1146, 433] on li "Travelers (Community Associations)" at bounding box center [1226, 427] width 541 height 24
click at [1094, 431] on li "Travelers (Community Associations)" at bounding box center [1226, 427] width 541 height 24
drag, startPoint x: 967, startPoint y: 469, endPoint x: 1176, endPoint y: 474, distance: 209.1
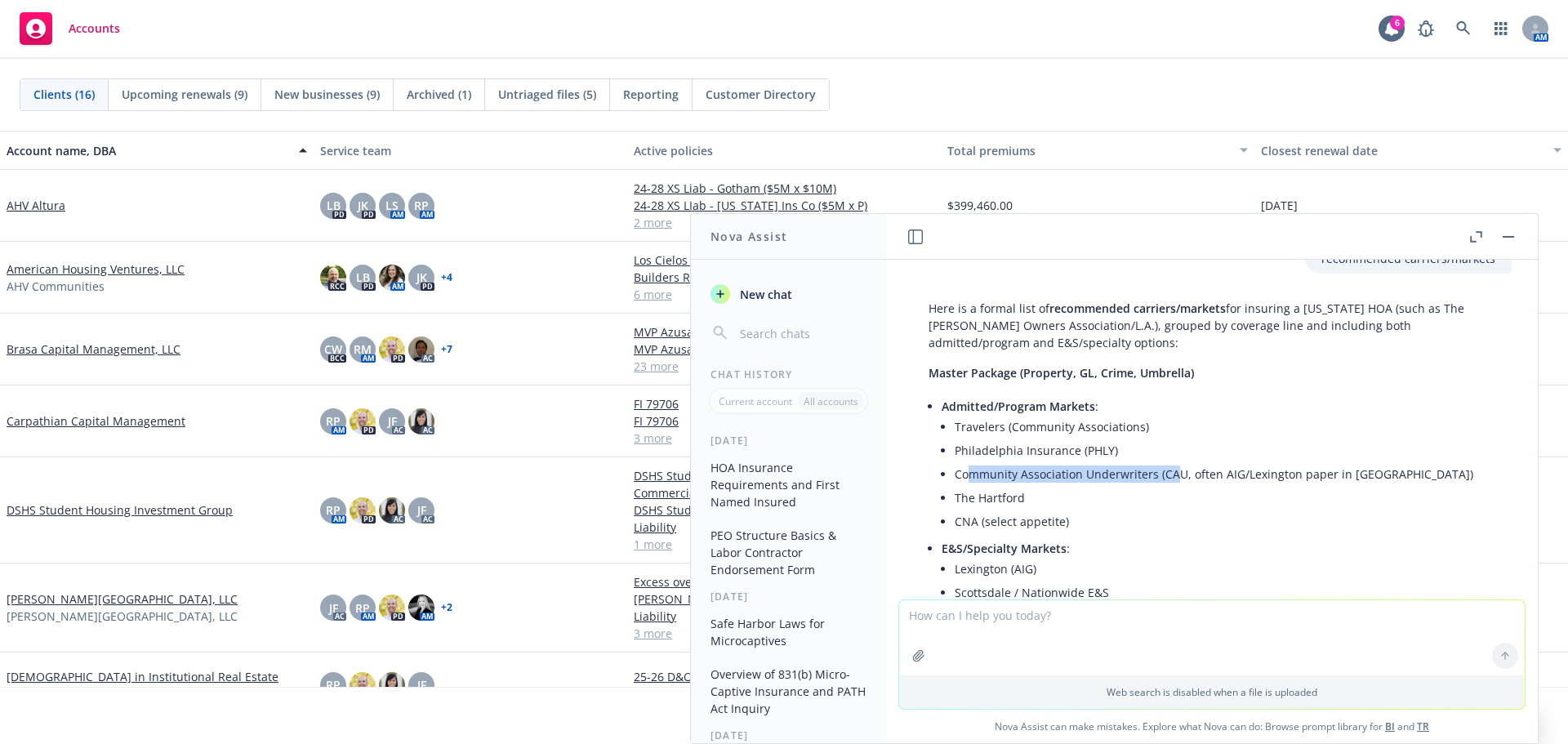
click at [1178, 473] on li "Community Association Underwriters (CAU, often AIG/Lexington paper in CA)" at bounding box center [1226, 474] width 541 height 24
click at [1118, 476] on li "Community Association Underwriters (CAU, often AIG/Lexington paper in CA)" at bounding box center [1226, 474] width 541 height 24
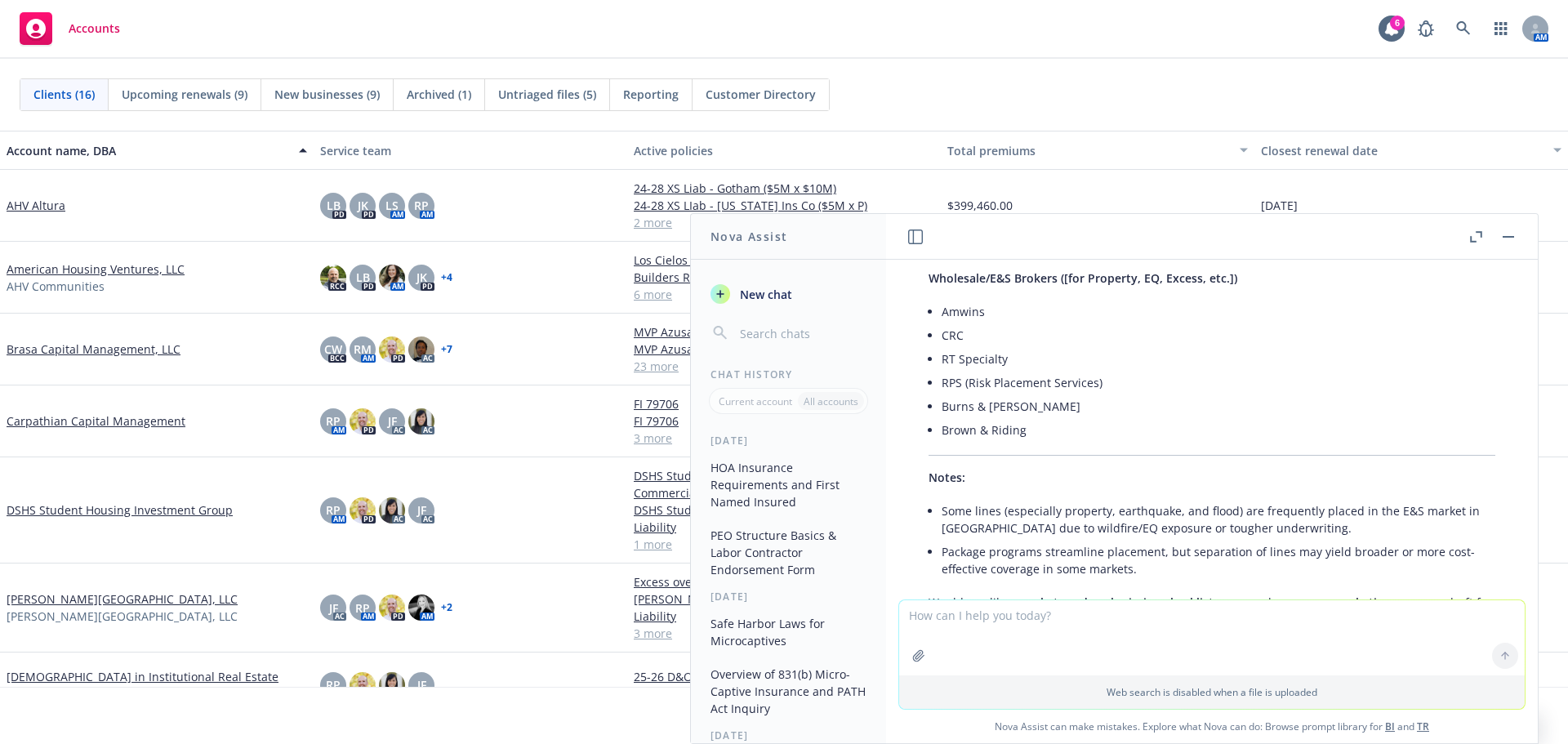
scroll to position [3930, 0]
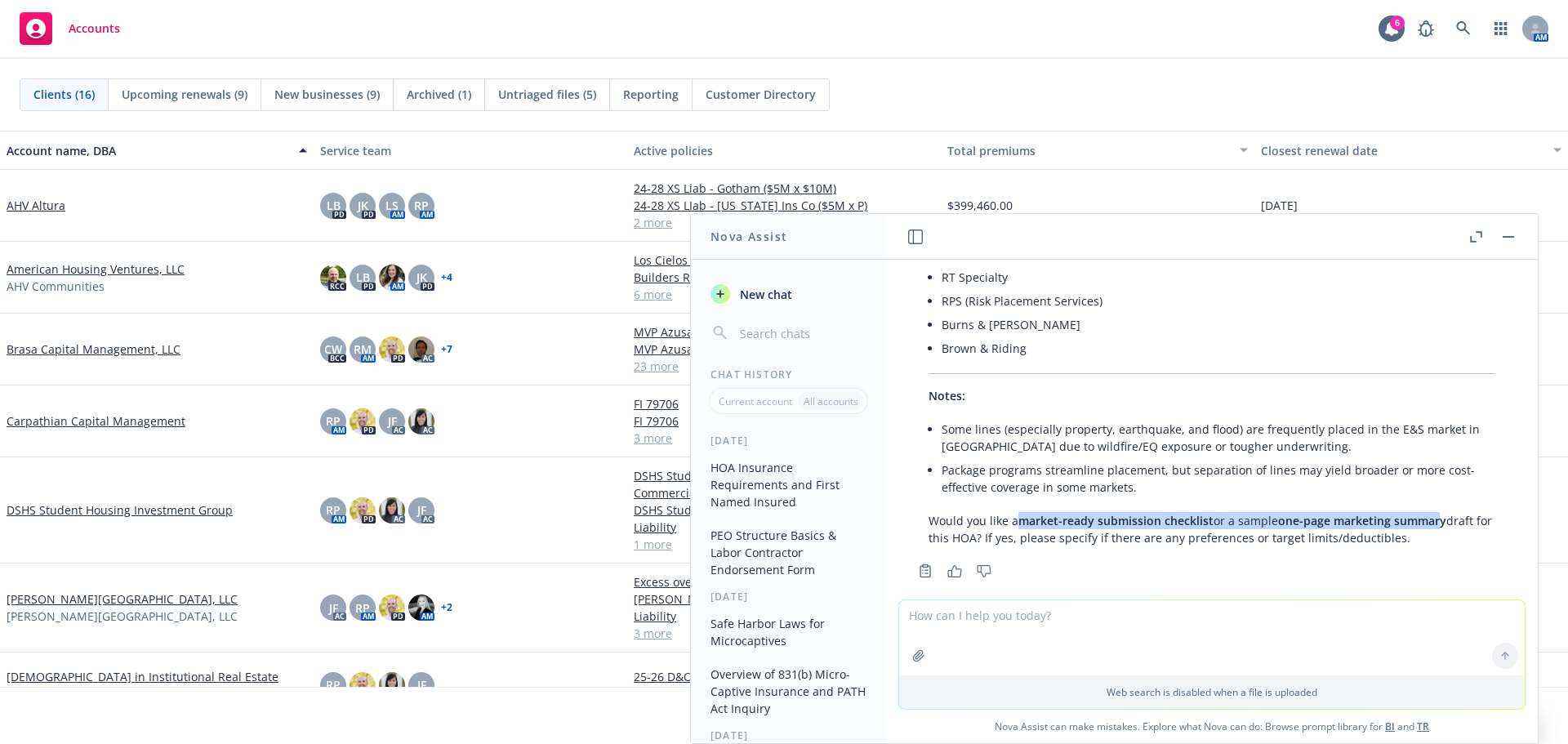
drag, startPoint x: 1023, startPoint y: 486, endPoint x: 1325, endPoint y: 549, distance: 308.5
click at [1441, 513] on p "Would you like a market-ready submission checklist or a sample one-page marketi…" at bounding box center [1212, 529] width 567 height 34
copy p "market-ready submission checklist or a sample one-page marketing summar"
click at [1019, 643] on textarea at bounding box center [1212, 638] width 626 height 75
paste textarea "market-ready submission checklist or a sample one-page marketing summar"
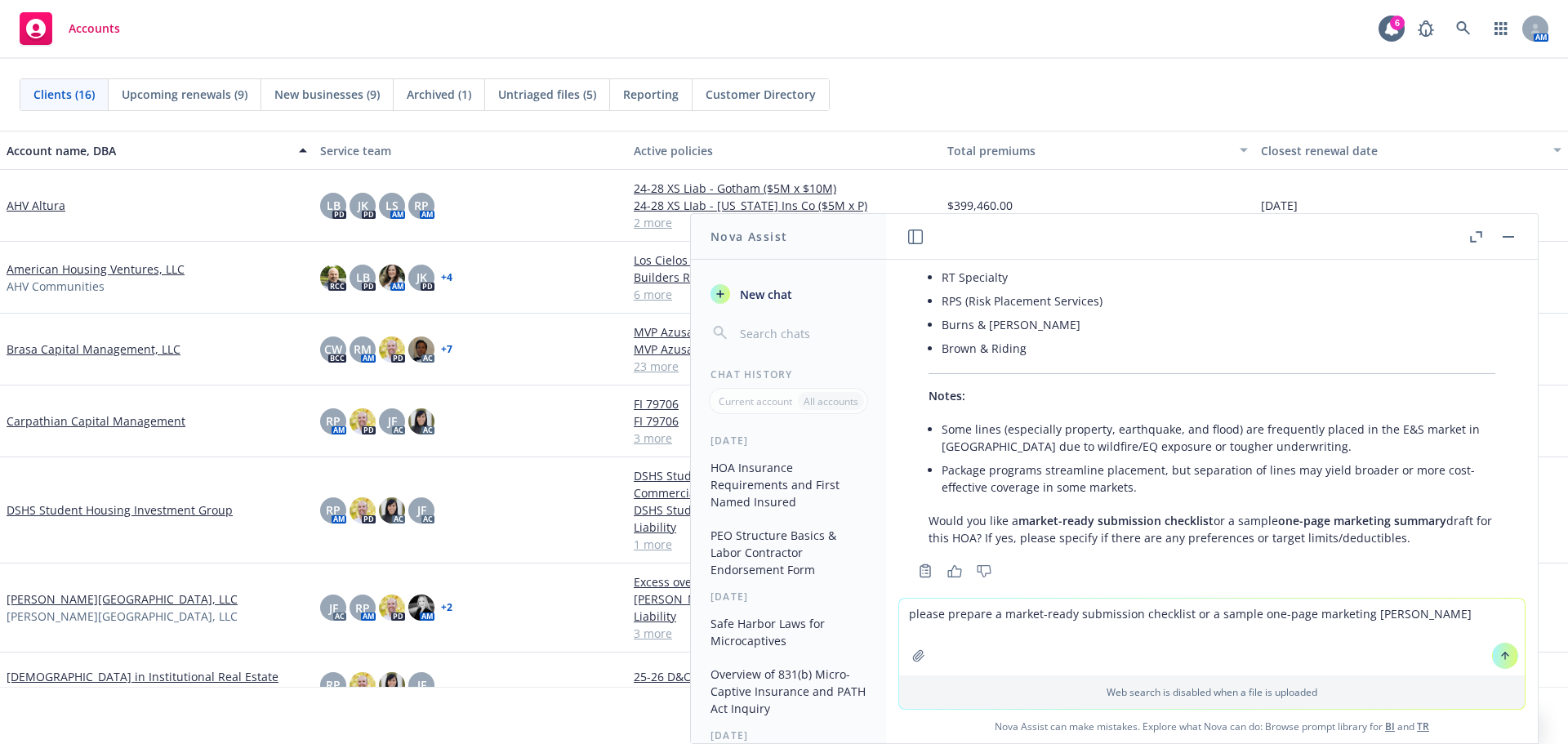
click at [1188, 613] on textarea "please prepare a market-ready submission checklist or a sample one-page marketi…" at bounding box center [1212, 638] width 626 height 77
click at [1188, 612] on textarea "please prepare a market-ready submission checklist or a sample one-page marketi…" at bounding box center [1212, 638] width 626 height 77
type textarea "please prepare a market-ready submission checklist anda sample one-page marketi…"
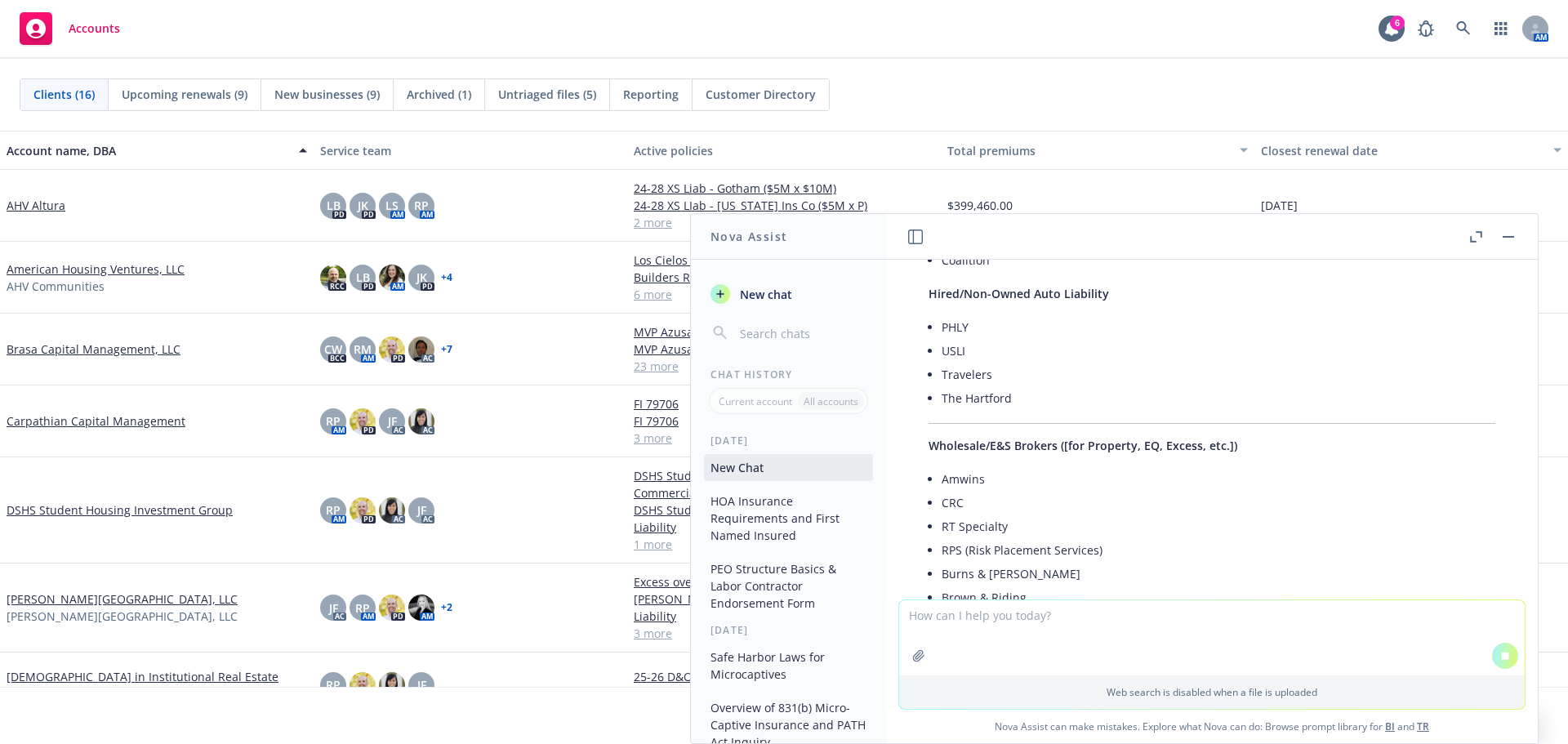
scroll to position [3621, 0]
